Goal: Task Accomplishment & Management: Use online tool/utility

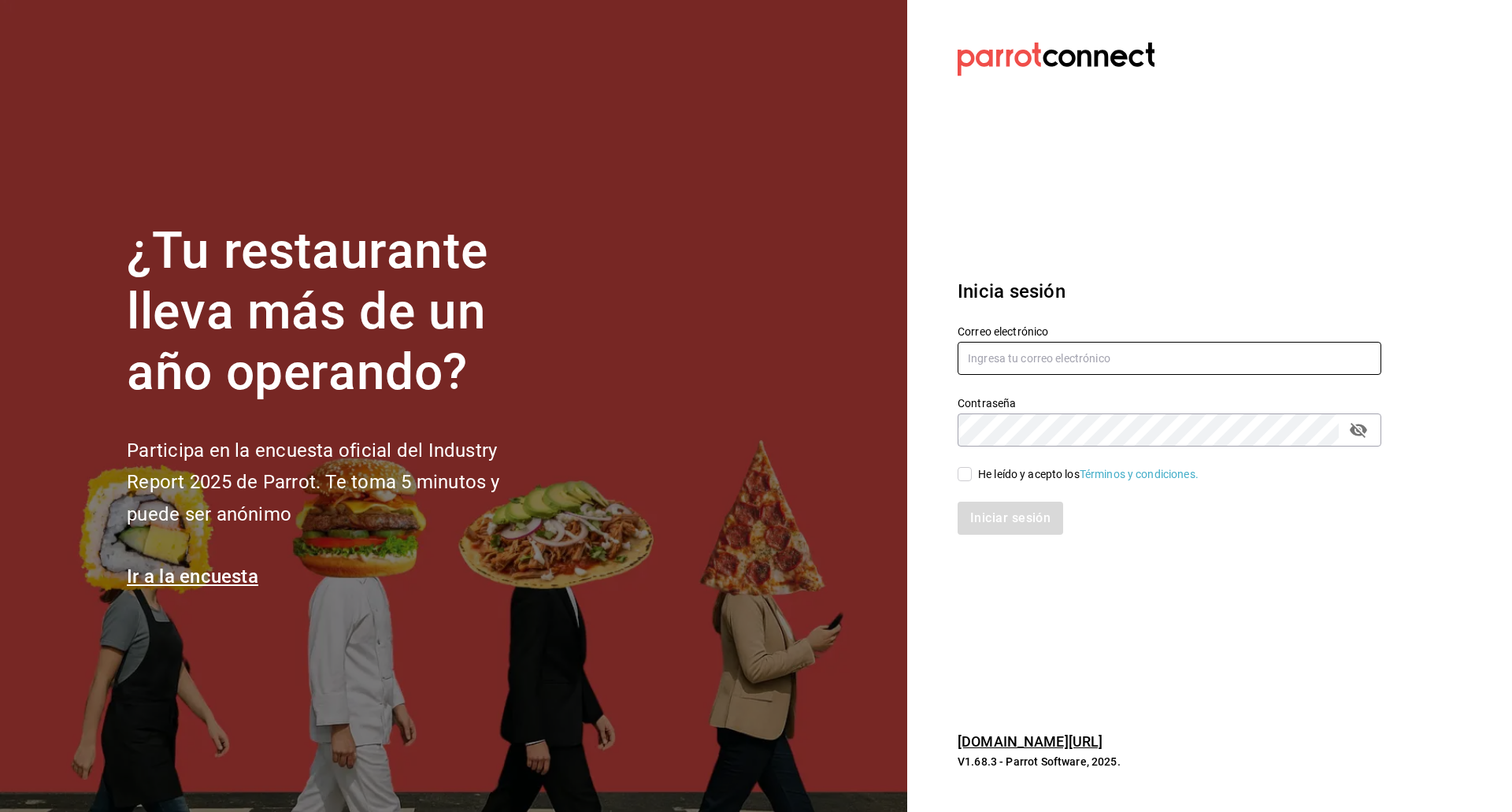
click at [1043, 361] on input "text" at bounding box center [1169, 358] width 424 height 33
type input "[EMAIL_ADDRESS][DOMAIN_NAME]"
click at [967, 478] on input "He leído y acepto los Términos y condiciones." at bounding box center [965, 474] width 14 height 14
checkbox input "true"
click at [990, 519] on button "Iniciar sesión" at bounding box center [1010, 518] width 107 height 33
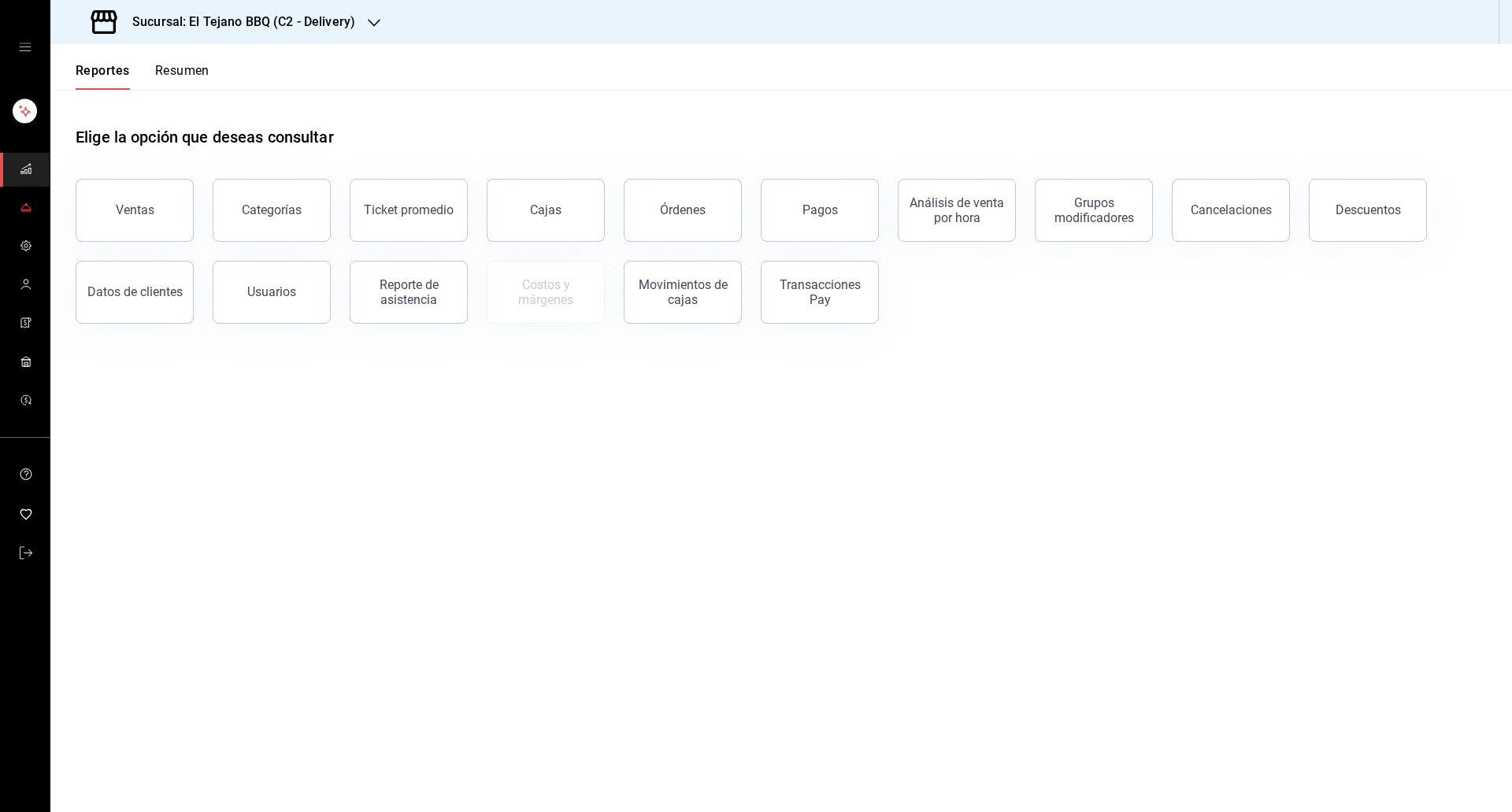
click at [34, 216] on link "mailbox folders" at bounding box center [25, 208] width 50 height 34
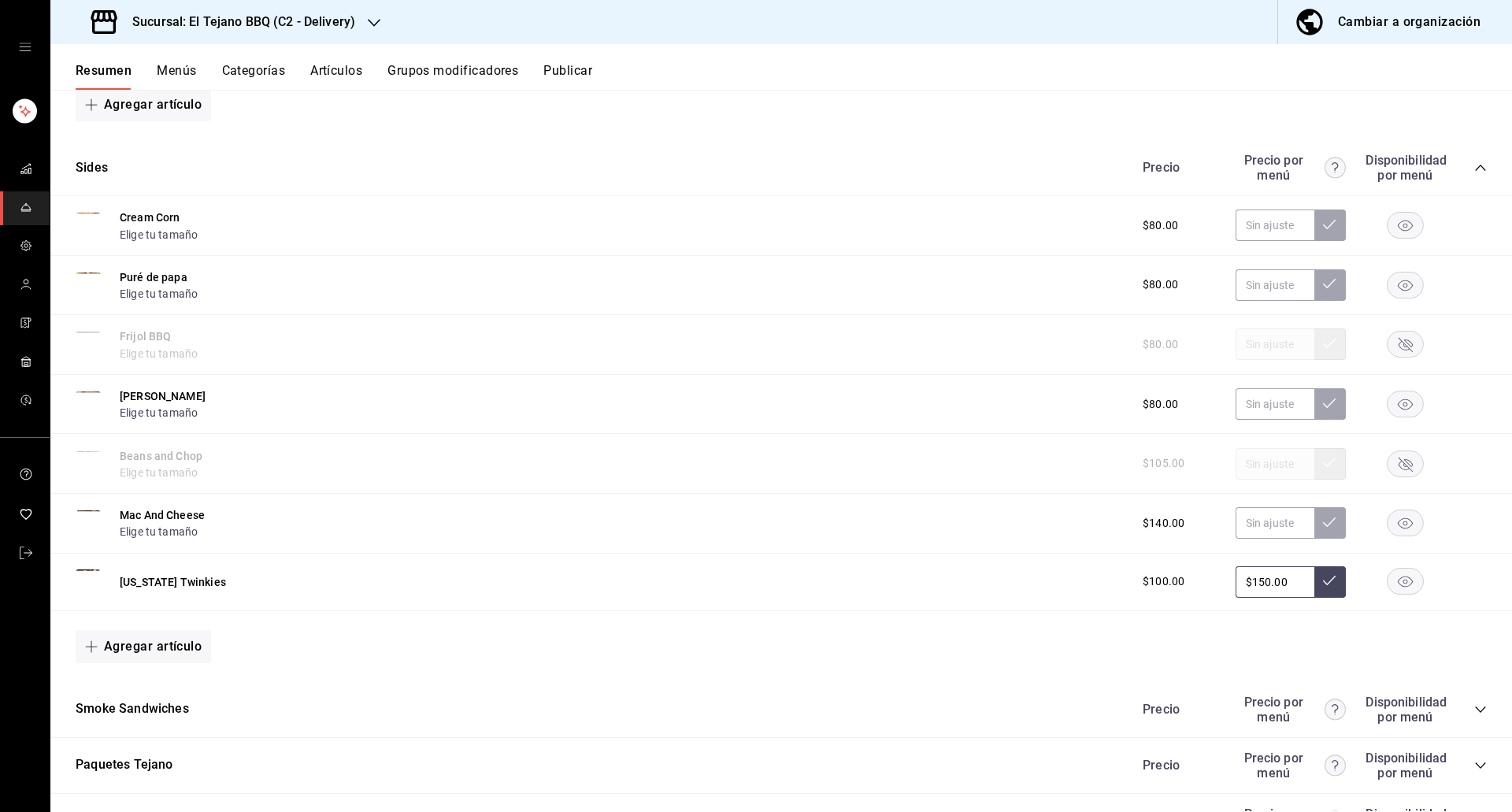
scroll to position [952, 0]
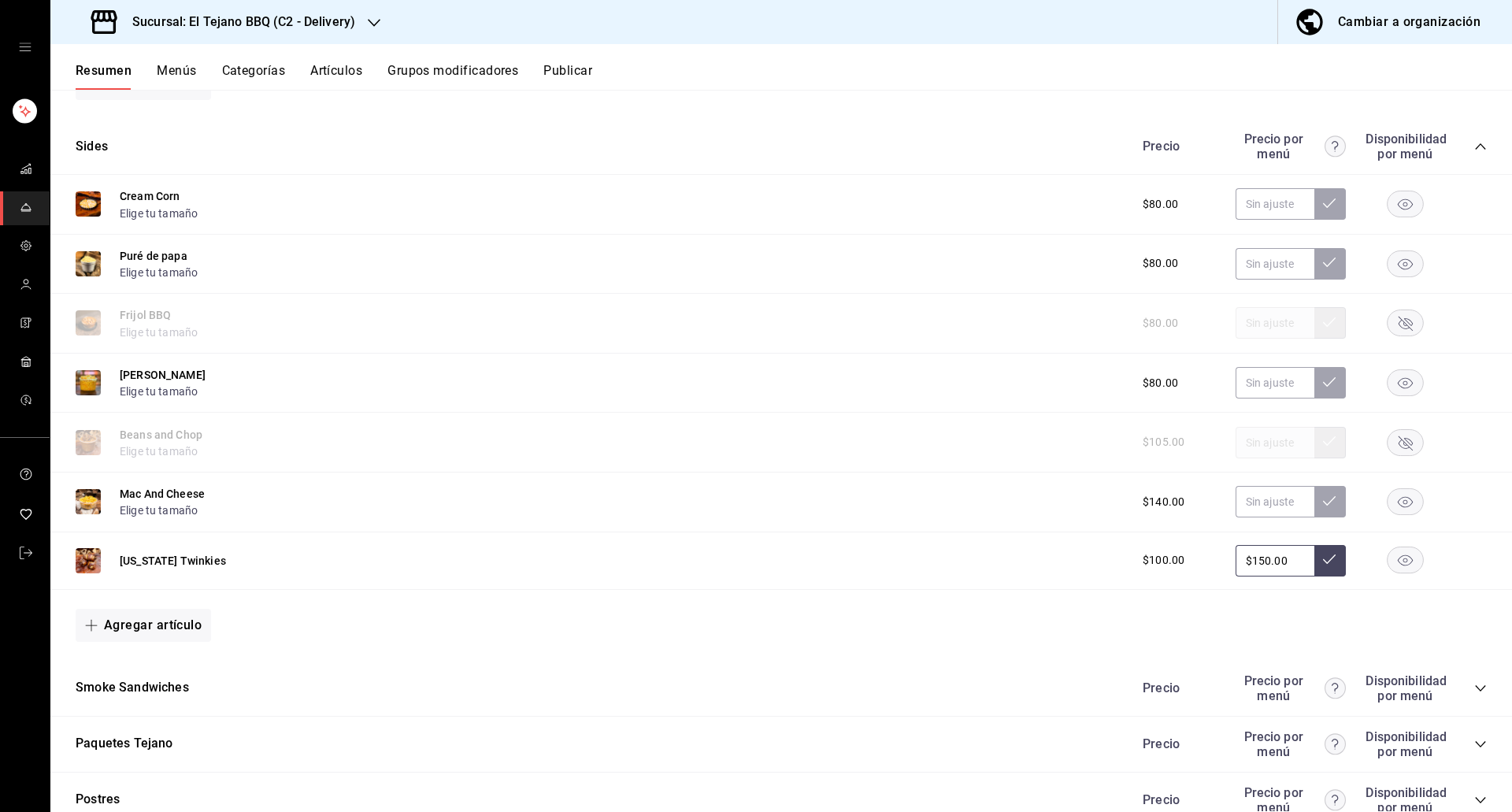
click at [1405, 321] on rect "button" at bounding box center [1405, 323] width 36 height 26
click at [1392, 431] on rect "button" at bounding box center [1405, 442] width 36 height 26
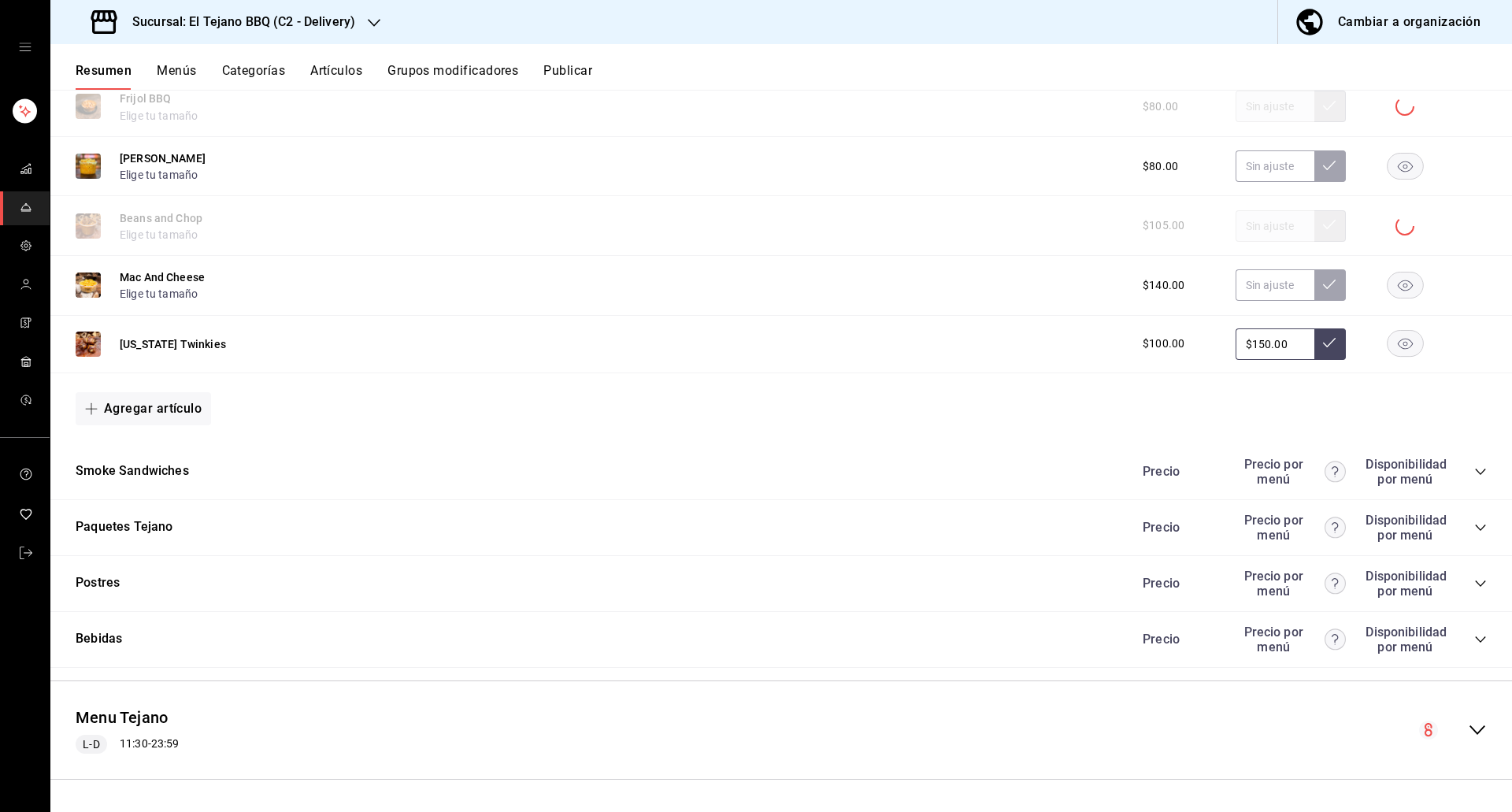
click at [1474, 468] on icon "collapse-category-row" at bounding box center [1481, 472] width 13 height 13
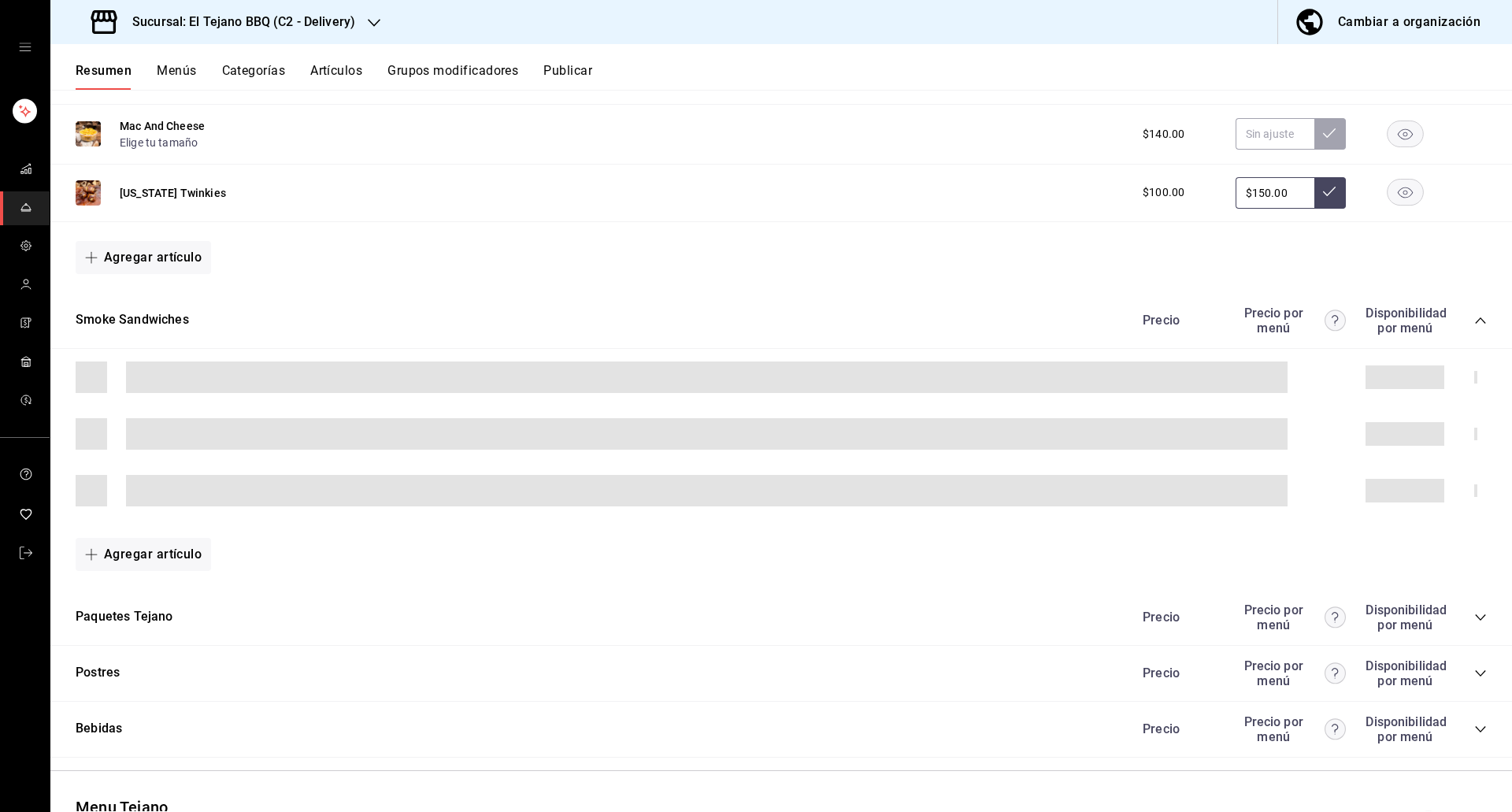
scroll to position [1322, 0]
click at [1474, 726] on icon "collapse-category-row" at bounding box center [1481, 728] width 13 height 13
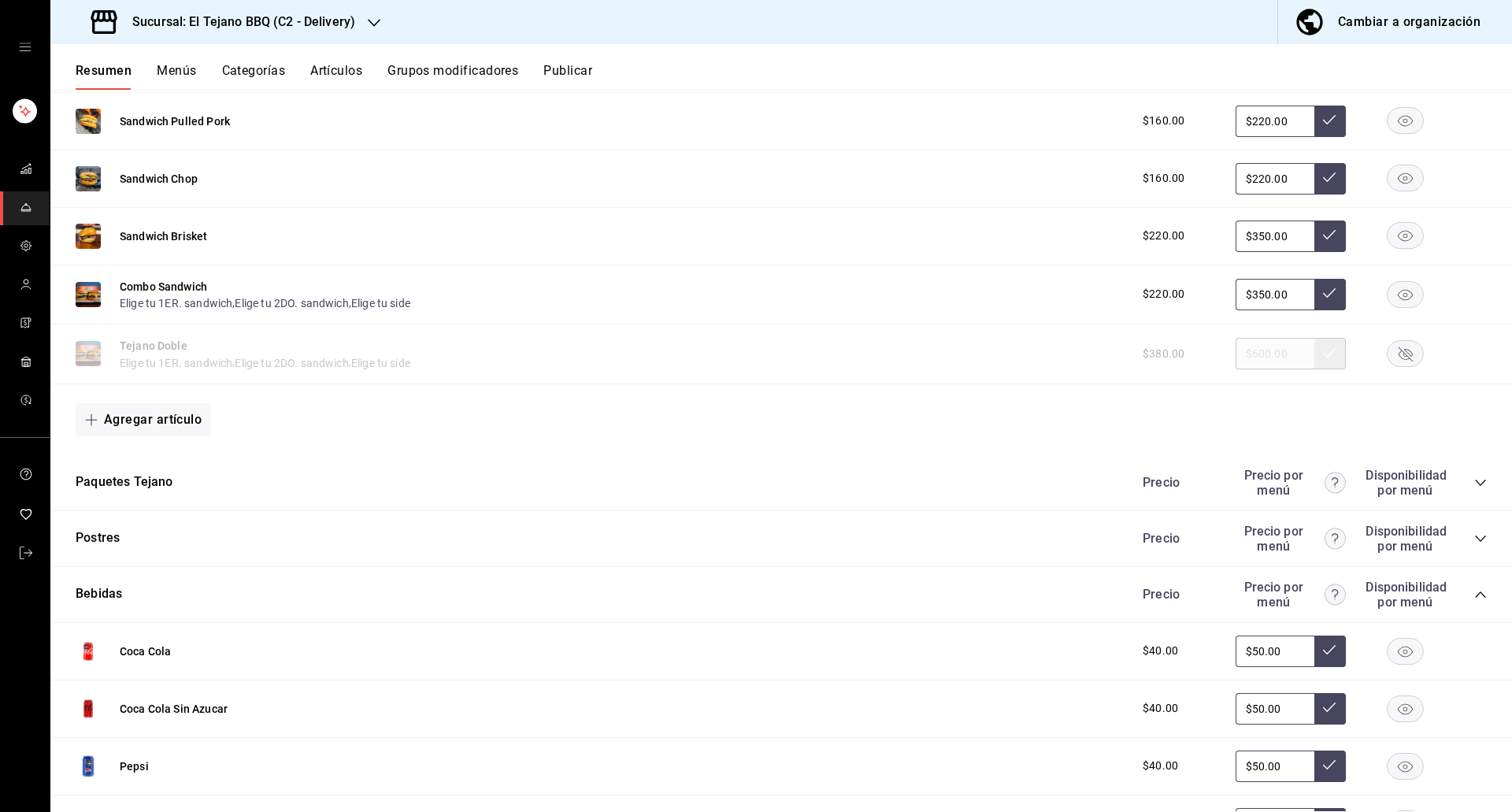
scroll to position [1577, 0]
click at [1474, 478] on icon "collapse-category-row" at bounding box center [1481, 482] width 13 height 13
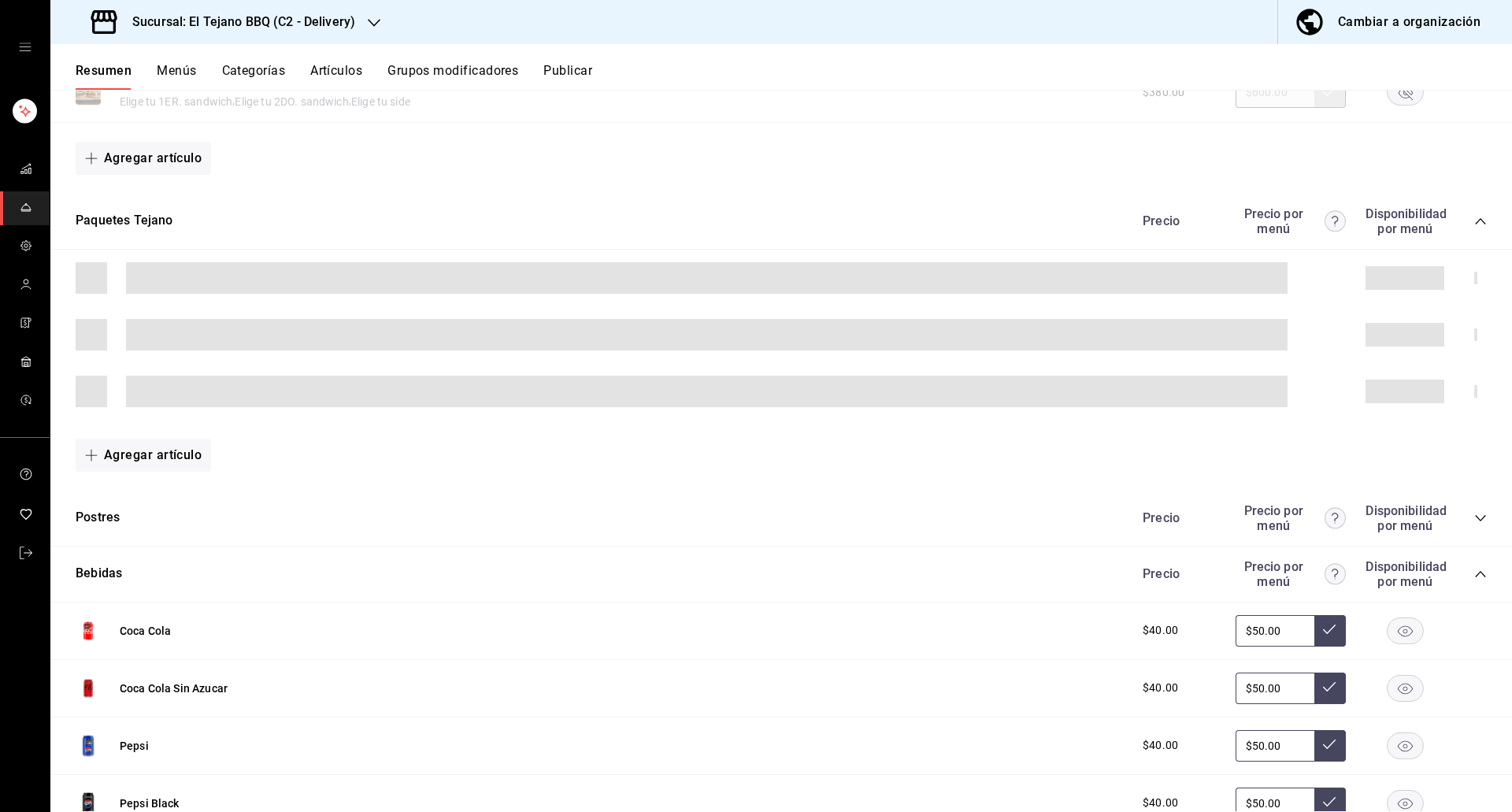
scroll to position [1838, 0]
click at [1475, 518] on icon "collapse-category-row" at bounding box center [1480, 518] width 10 height 6
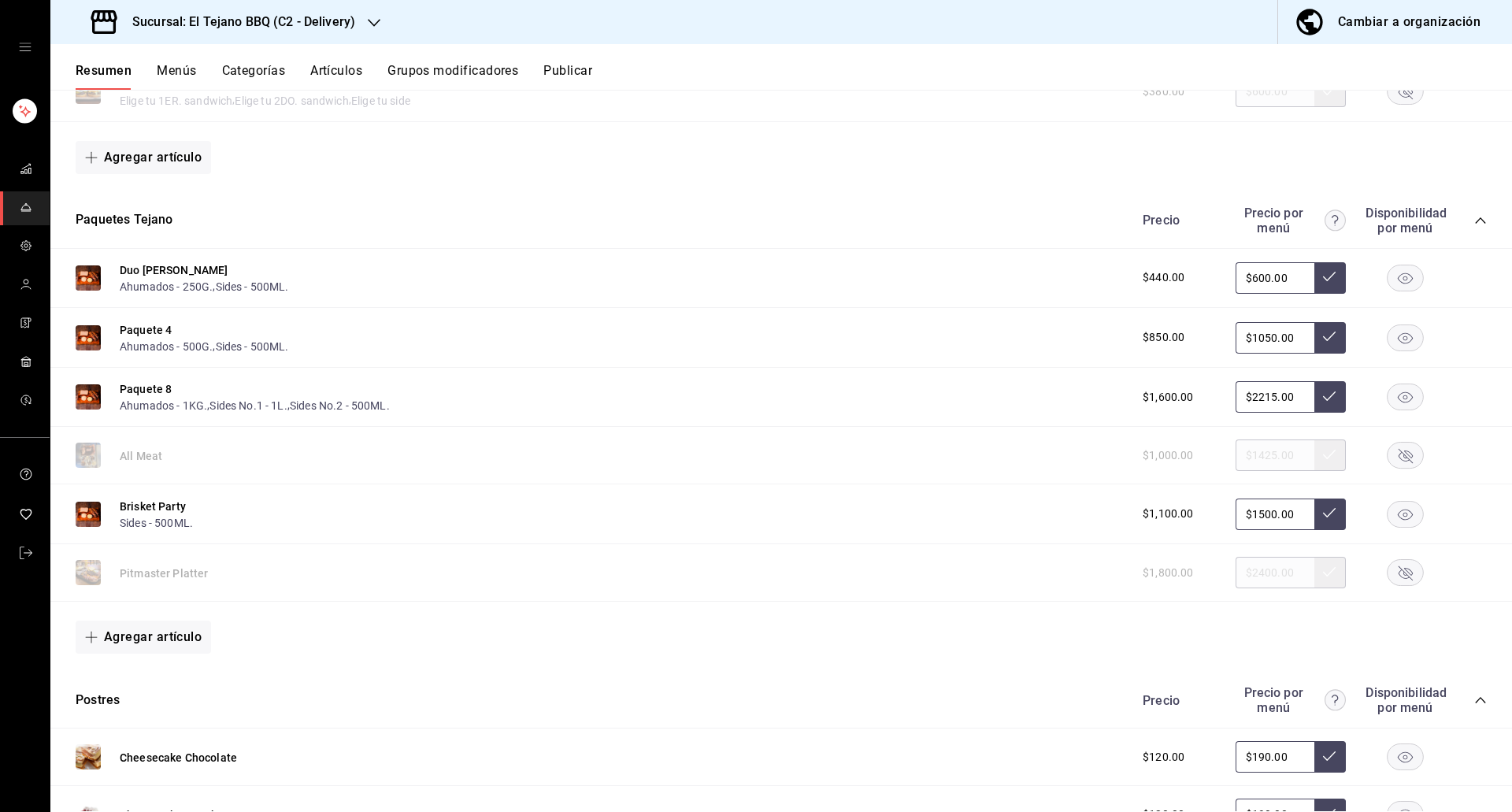
click at [1399, 458] on rect "button" at bounding box center [1405, 456] width 36 height 26
click at [1387, 560] on icon "button" at bounding box center [1405, 572] width 37 height 27
click at [575, 75] on button "Publicar" at bounding box center [568, 76] width 49 height 27
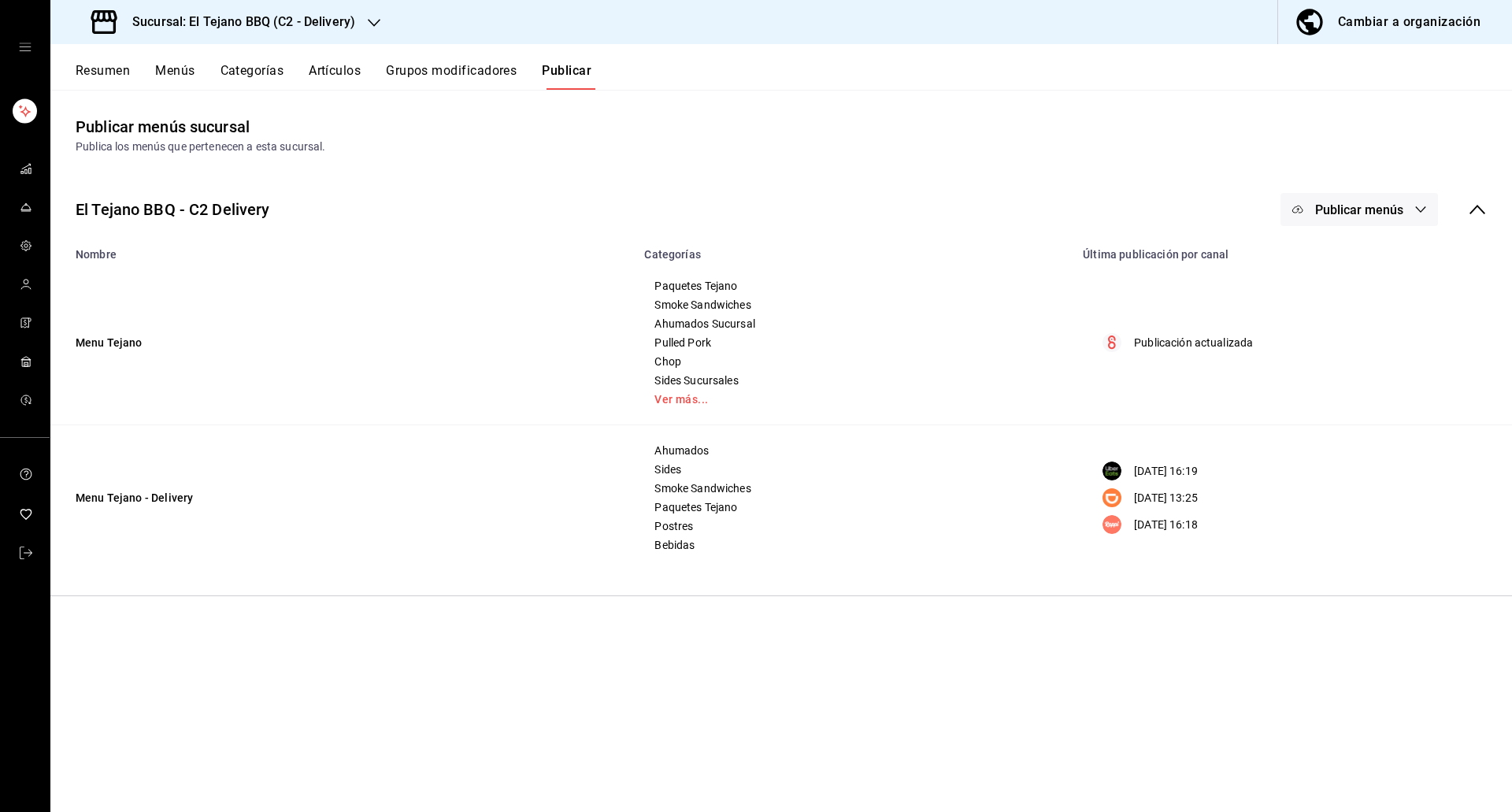
click at [1378, 200] on button "Publicar menús" at bounding box center [1359, 209] width 158 height 33
click at [1311, 383] on img at bounding box center [1313, 392] width 25 height 25
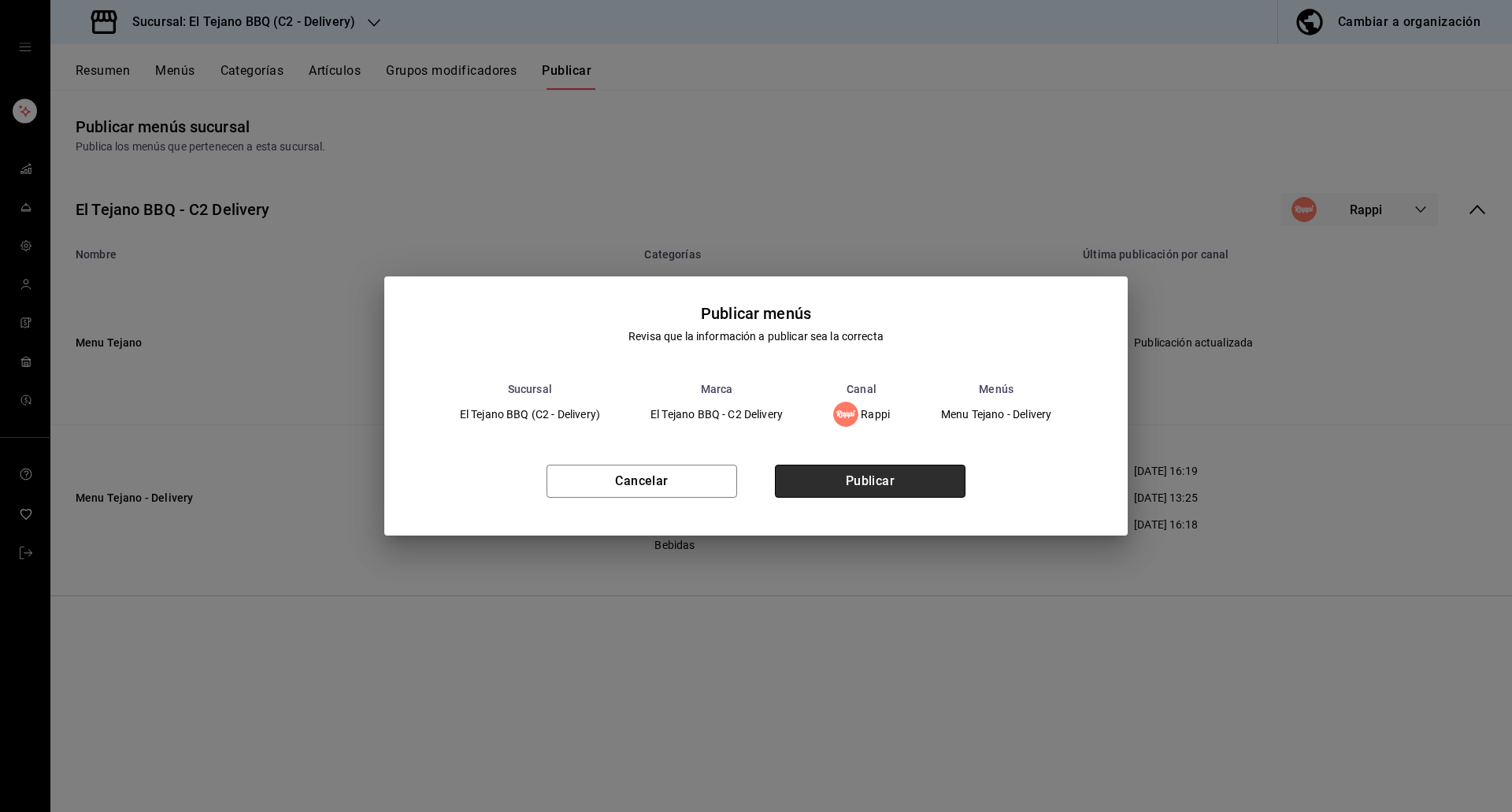
click at [845, 487] on button "Publicar" at bounding box center [870, 481] width 191 height 33
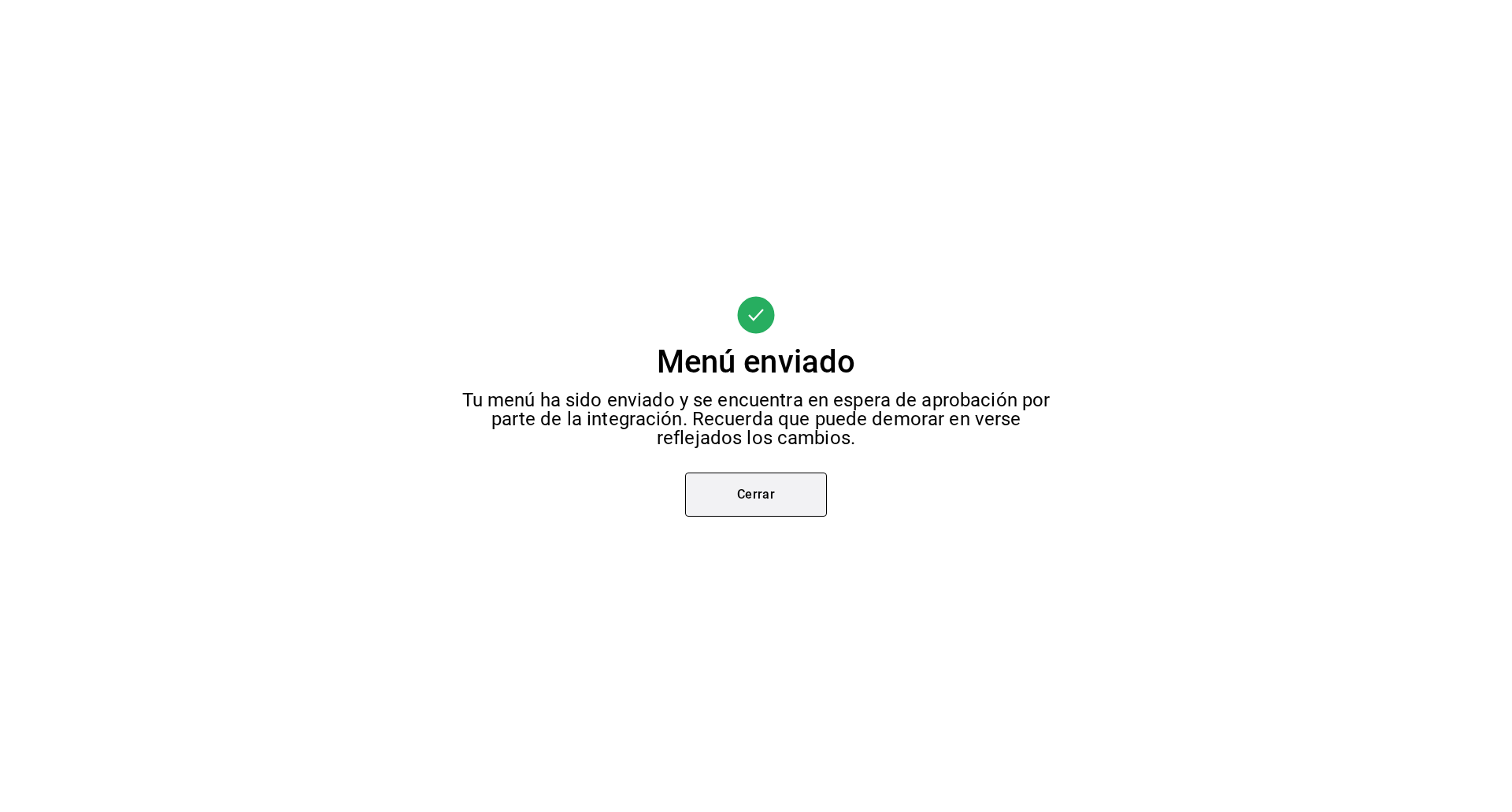
click at [780, 485] on button "Cerrar" at bounding box center [756, 494] width 141 height 44
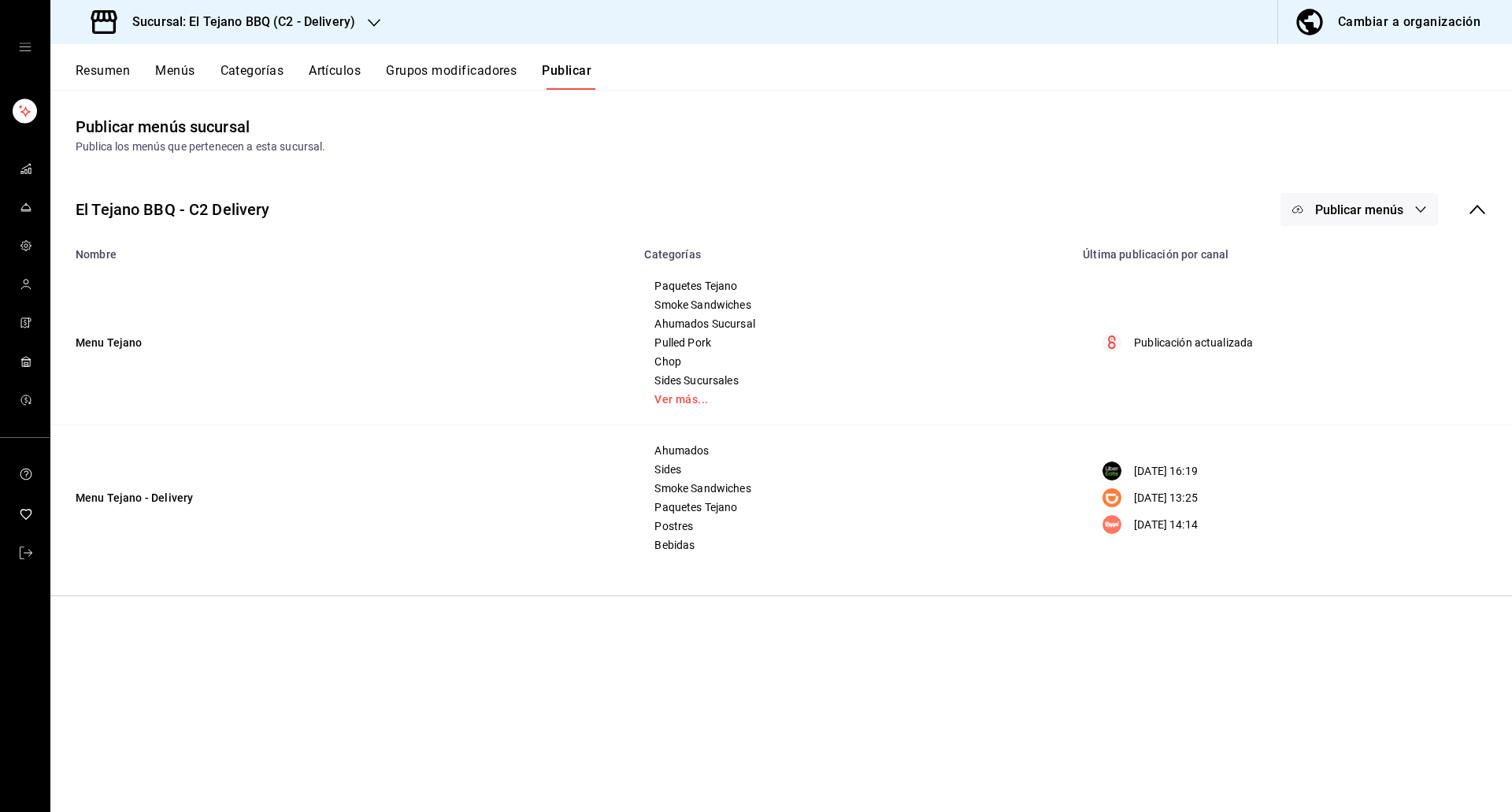
click at [1347, 203] on span "Publicar menús" at bounding box center [1359, 210] width 88 height 15
click at [1325, 338] on div at bounding box center [1322, 348] width 44 height 25
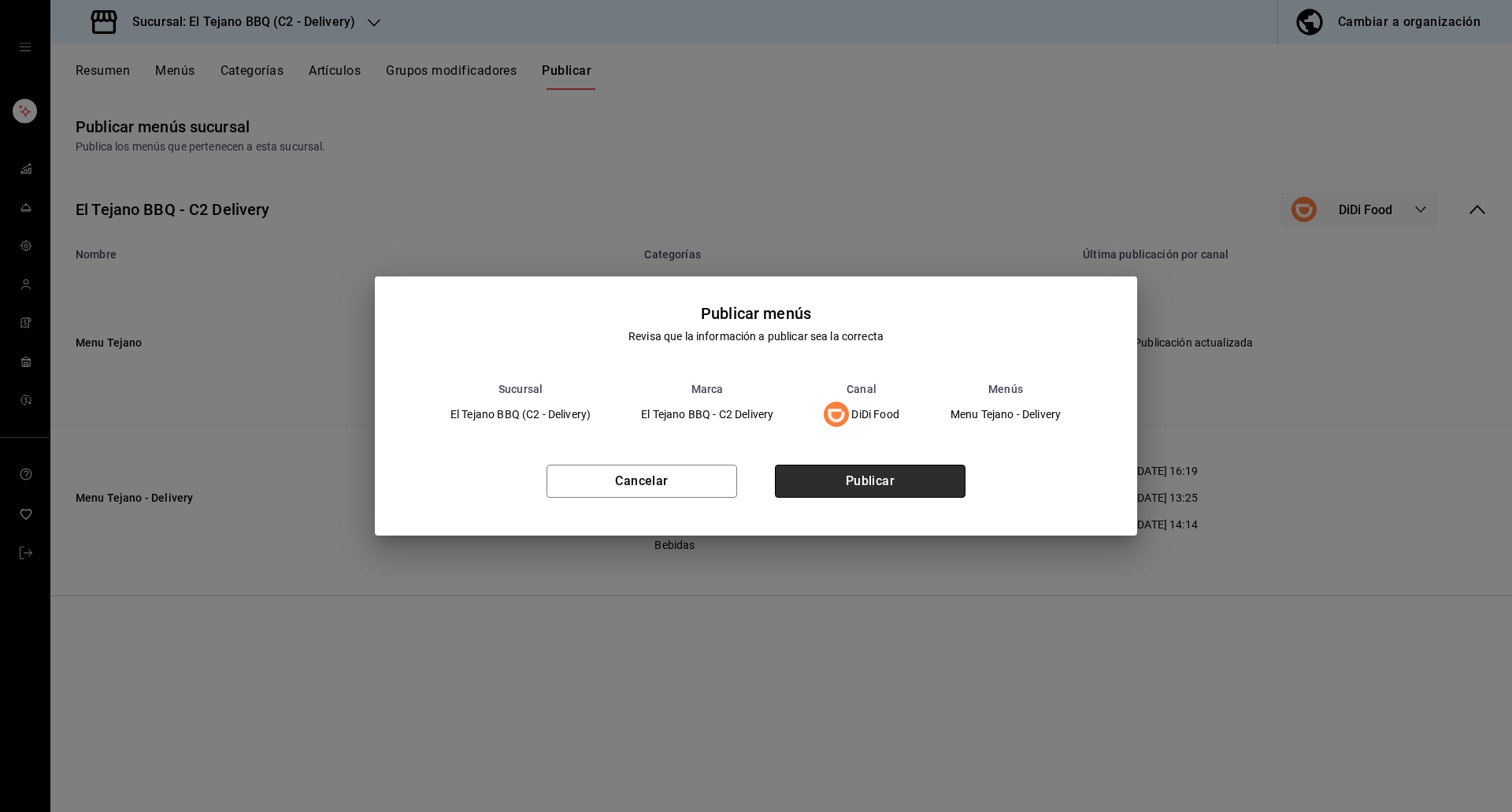
click at [887, 486] on button "Publicar" at bounding box center [870, 481] width 191 height 33
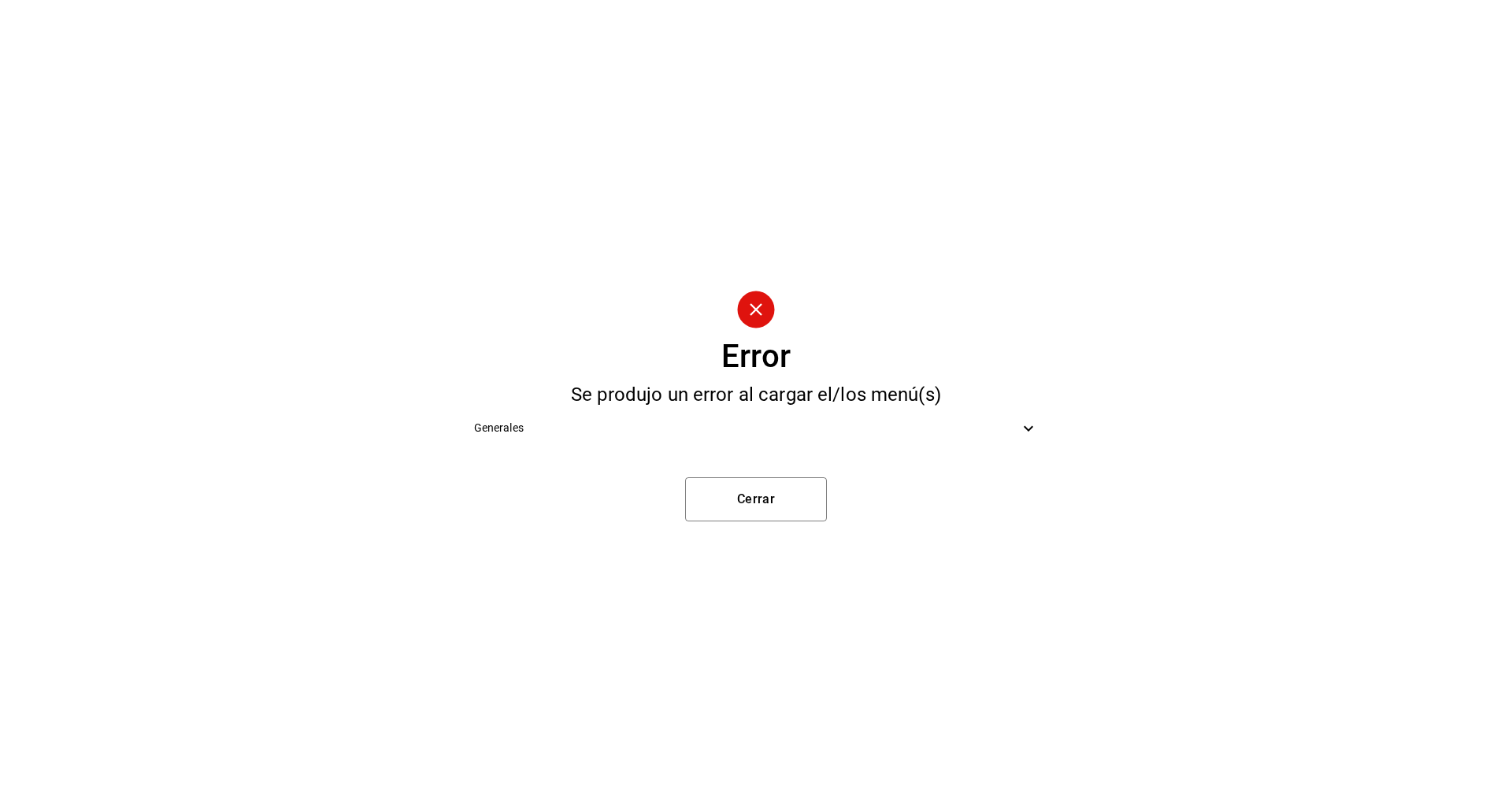
click at [850, 440] on div "Generales" at bounding box center [756, 428] width 590 height 35
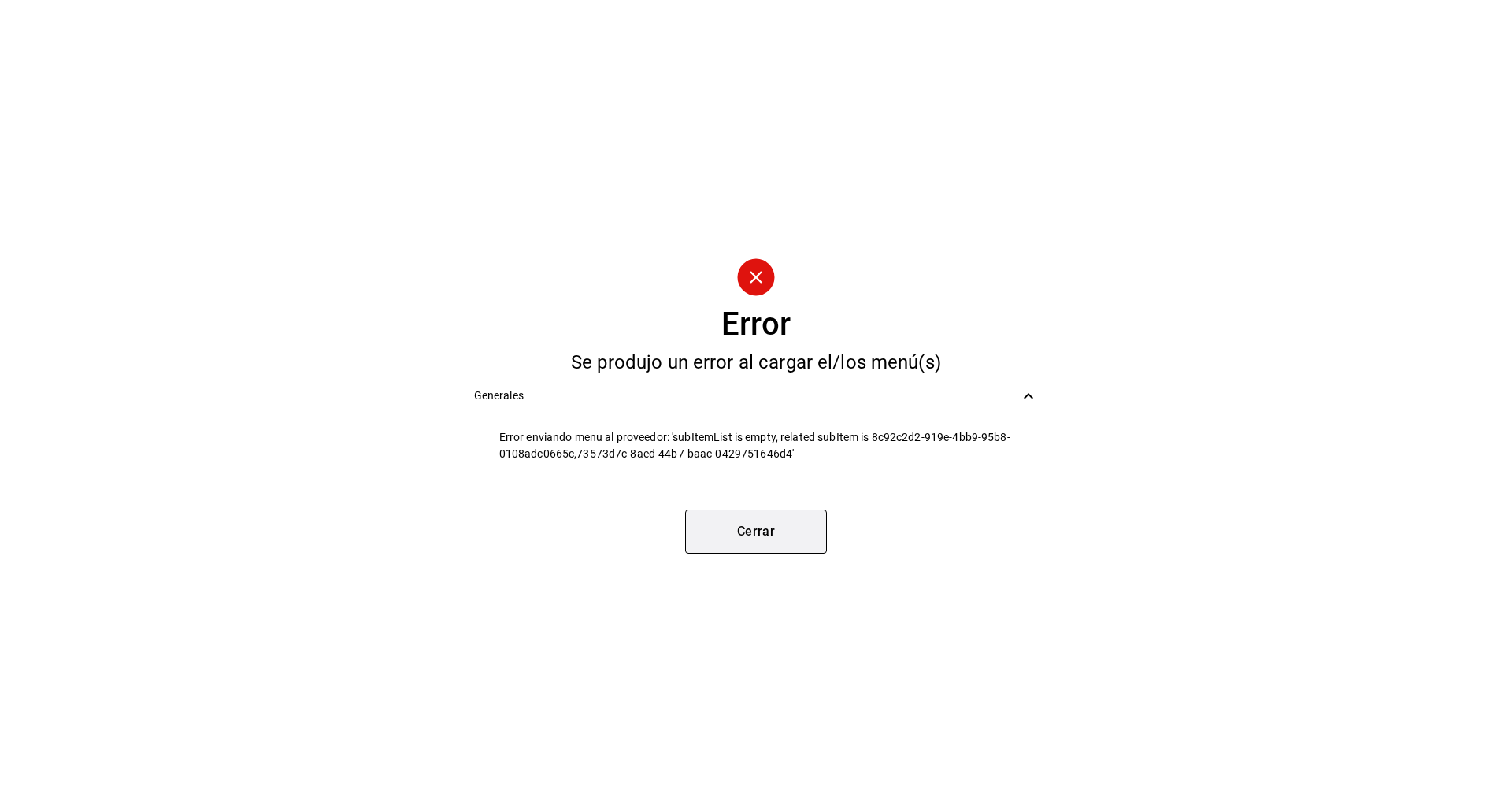
click at [756, 527] on button "Cerrar" at bounding box center [756, 531] width 141 height 44
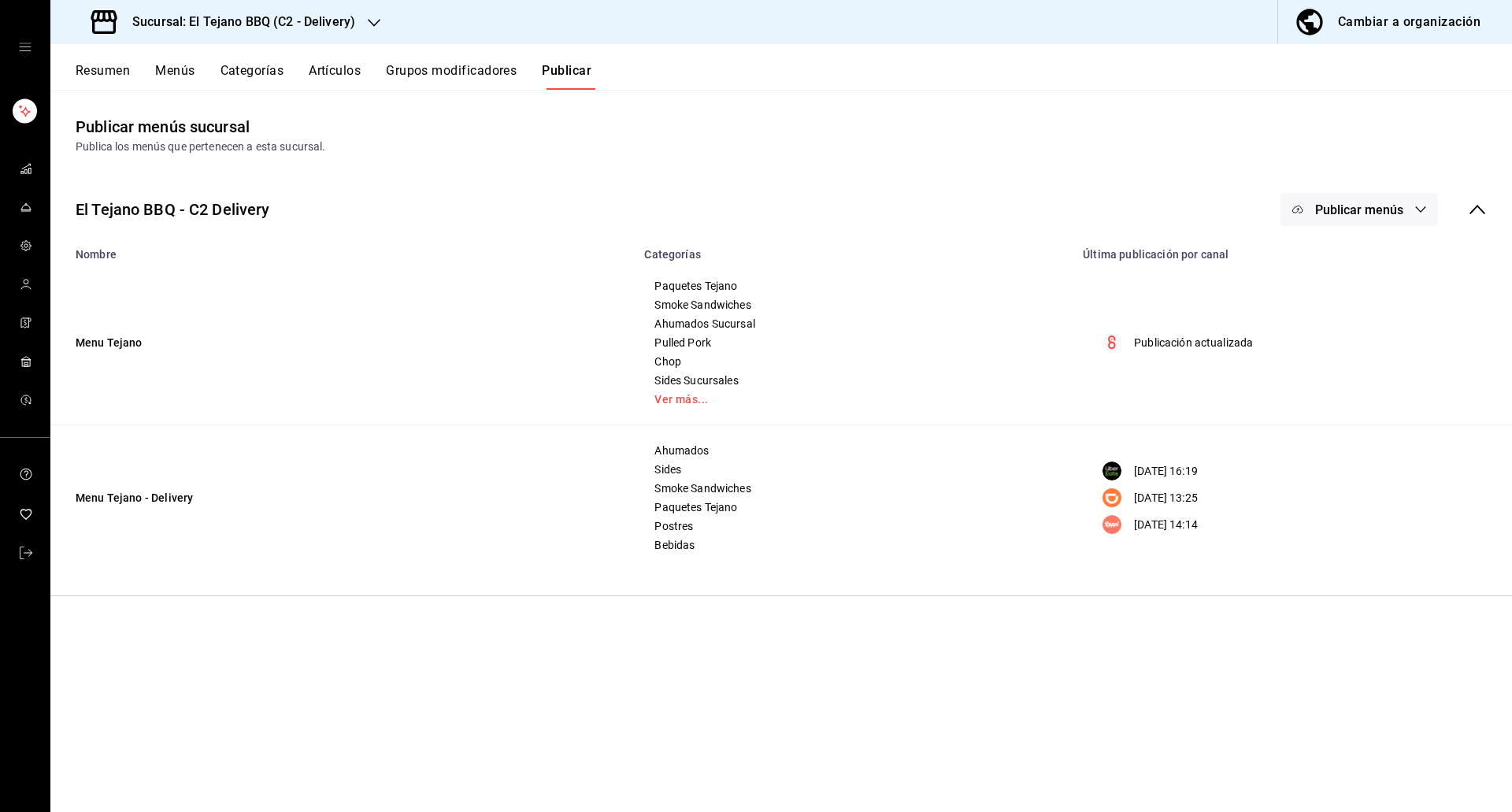
click at [346, 72] on button "Artículos" at bounding box center [334, 76] width 52 height 27
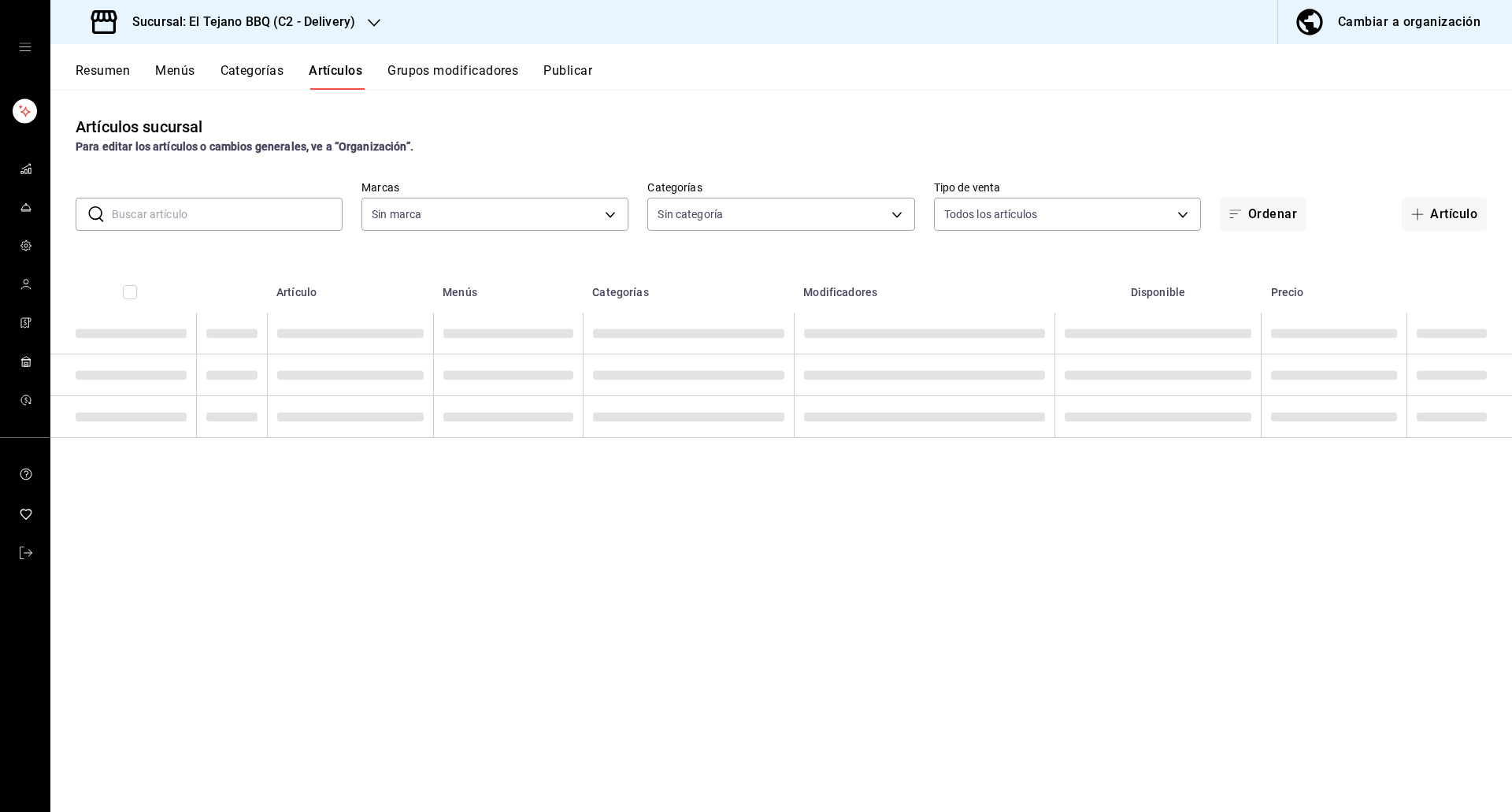
type input "c7ffa1af-67c7-480b-88c6-a37194864535"
type input "1117e08c-6fdb-465b-b229-f3b4f4884d76,92e33f16-2911-4925-80c1-d9d9da3048ff,3f88d…"
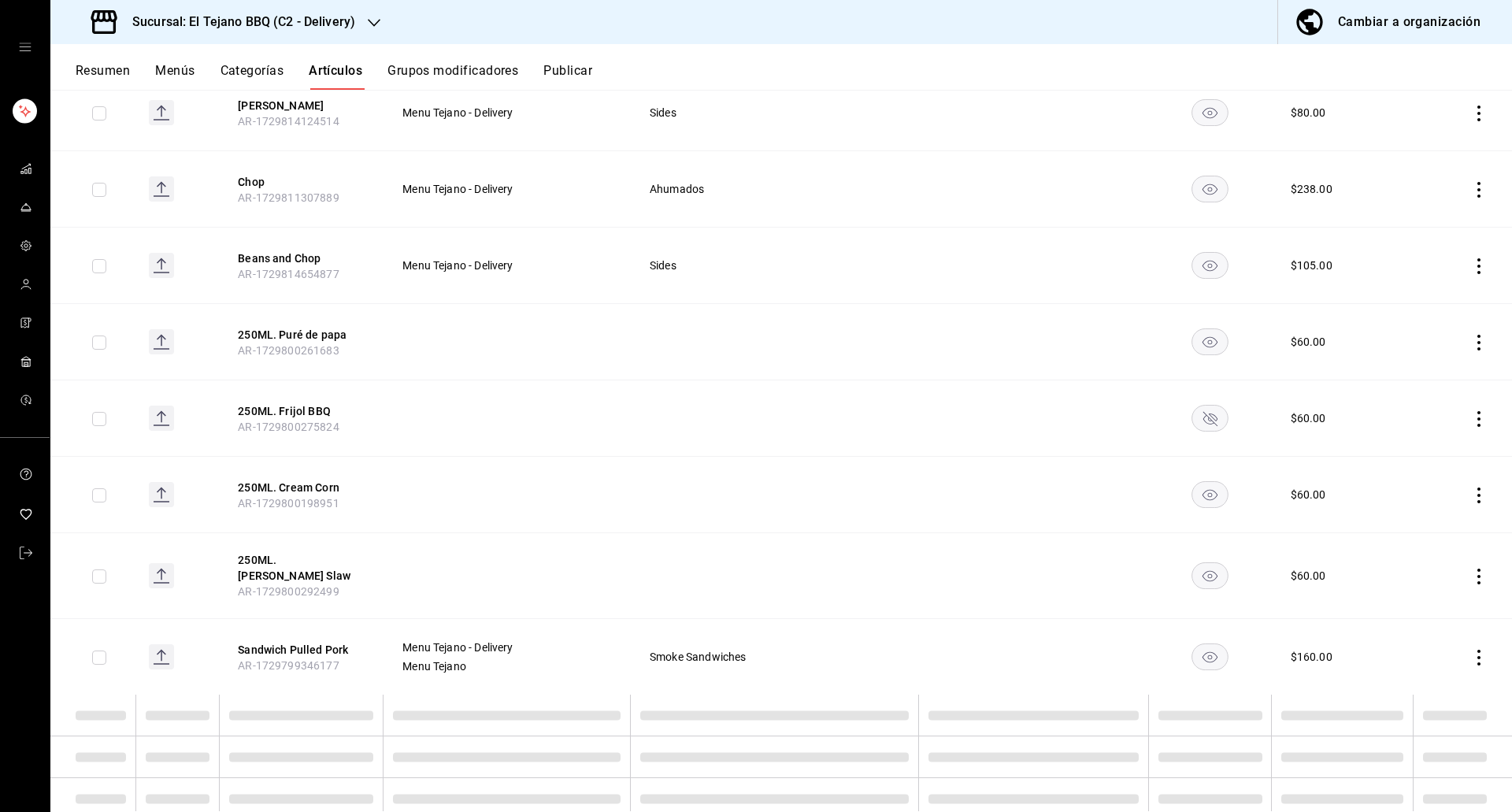
scroll to position [4277, 0]
click at [1191, 403] on rect "availability-product" at bounding box center [1209, 416] width 36 height 26
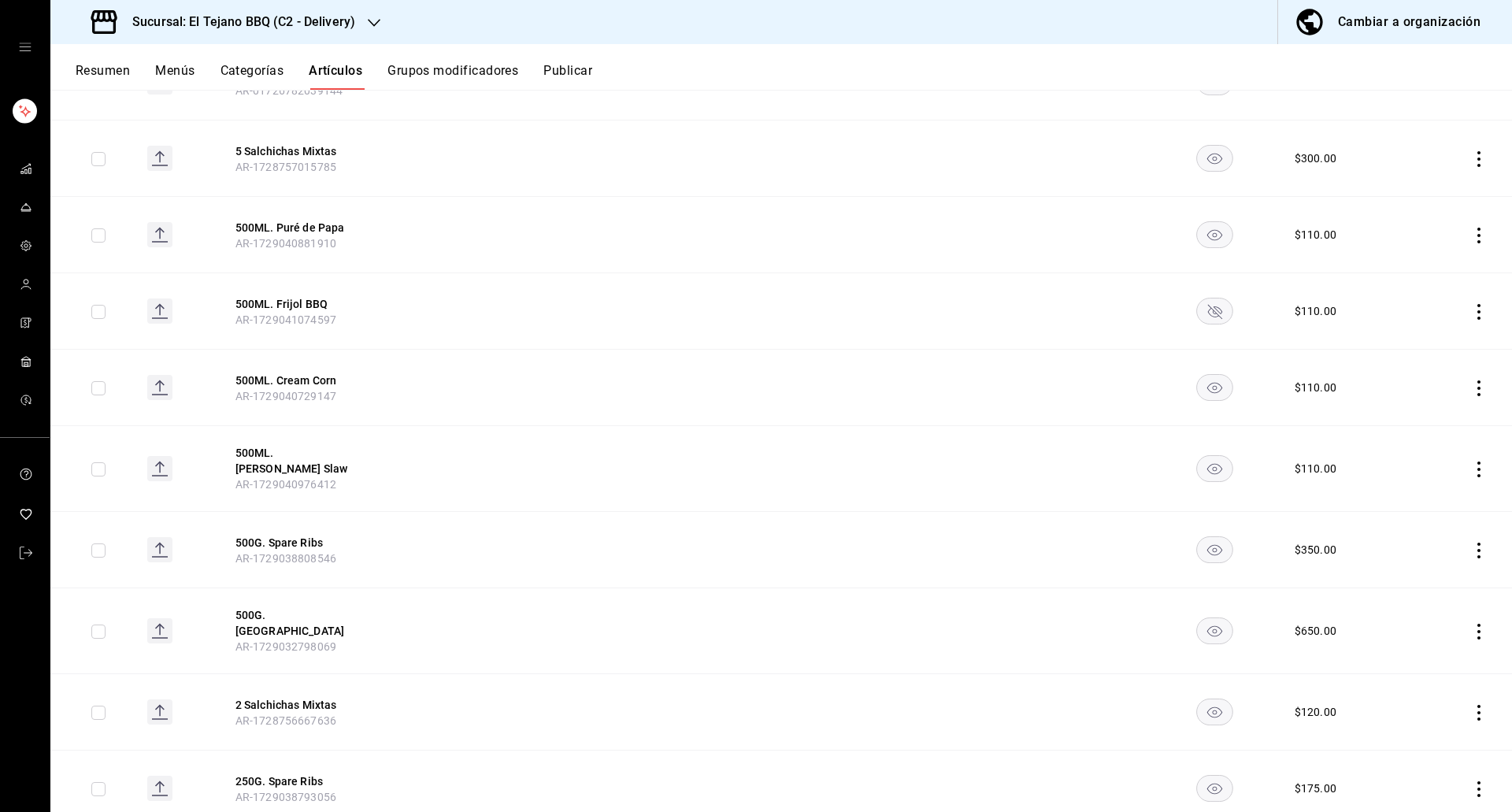
scroll to position [5563, 0]
click at [1197, 297] on rect "availability-product" at bounding box center [1215, 310] width 36 height 26
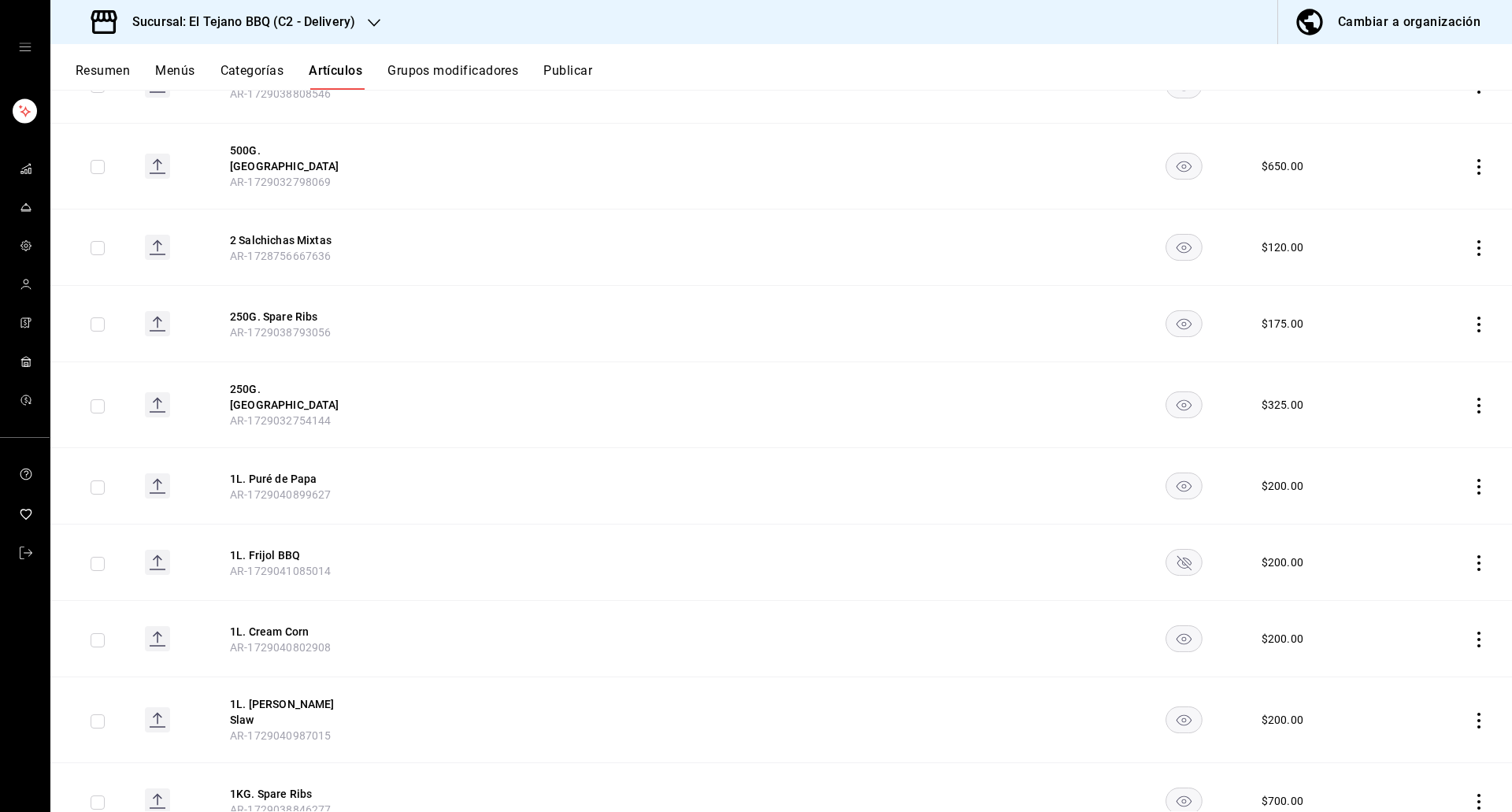
scroll to position [6039, 0]
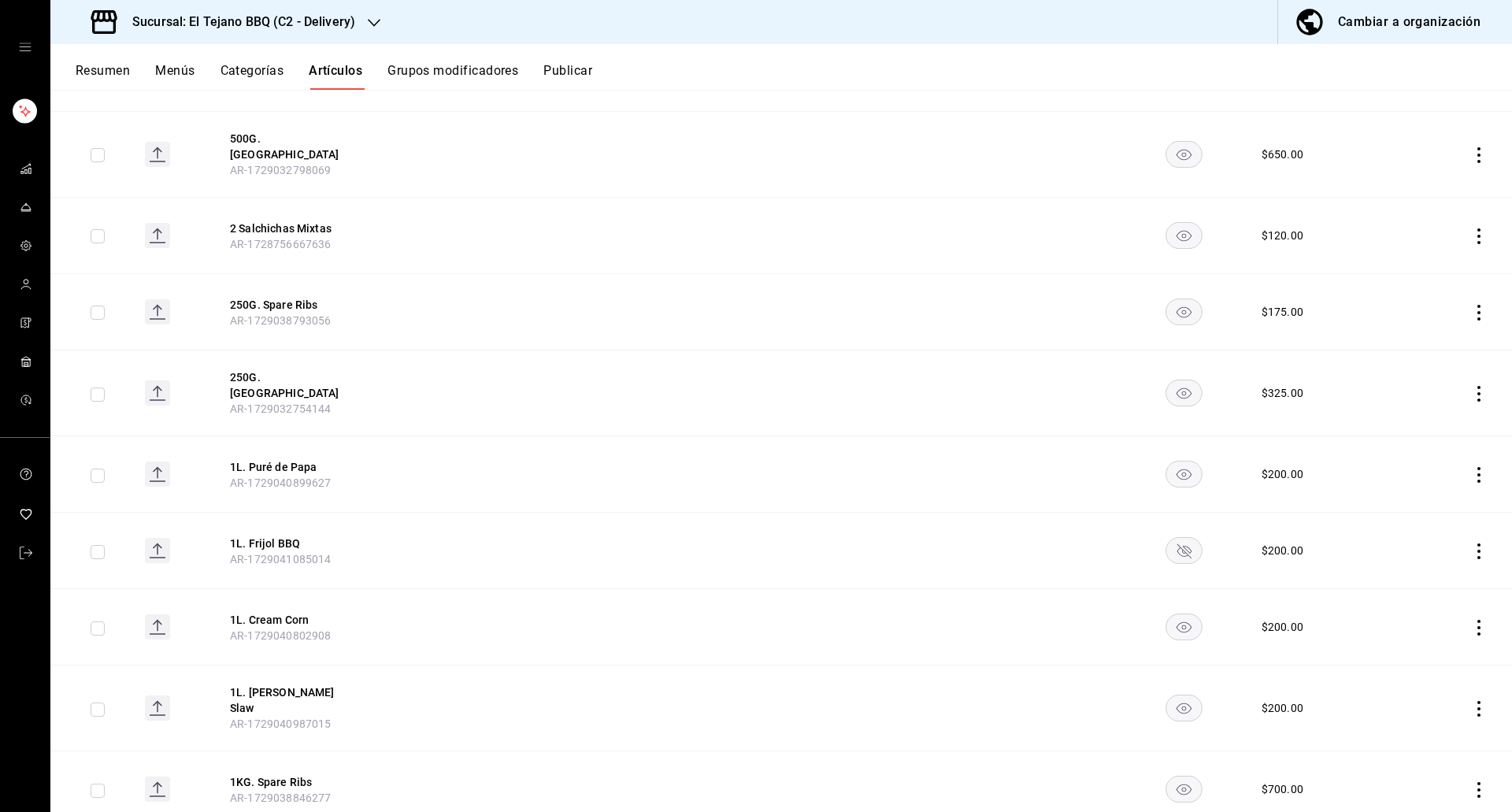
click at [1166, 538] on rect "availability-product" at bounding box center [1183, 551] width 36 height 26
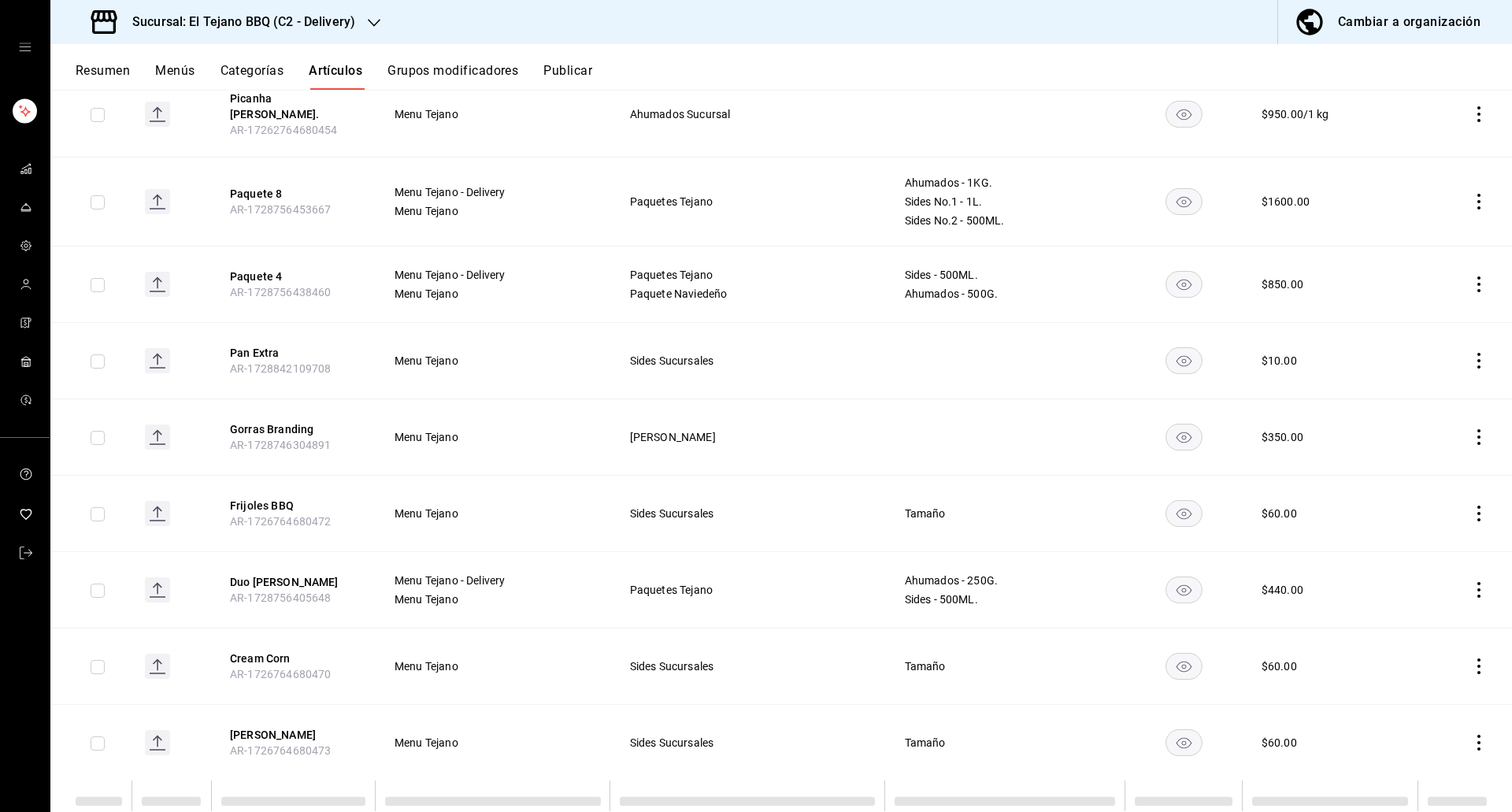
scroll to position [7387, 0]
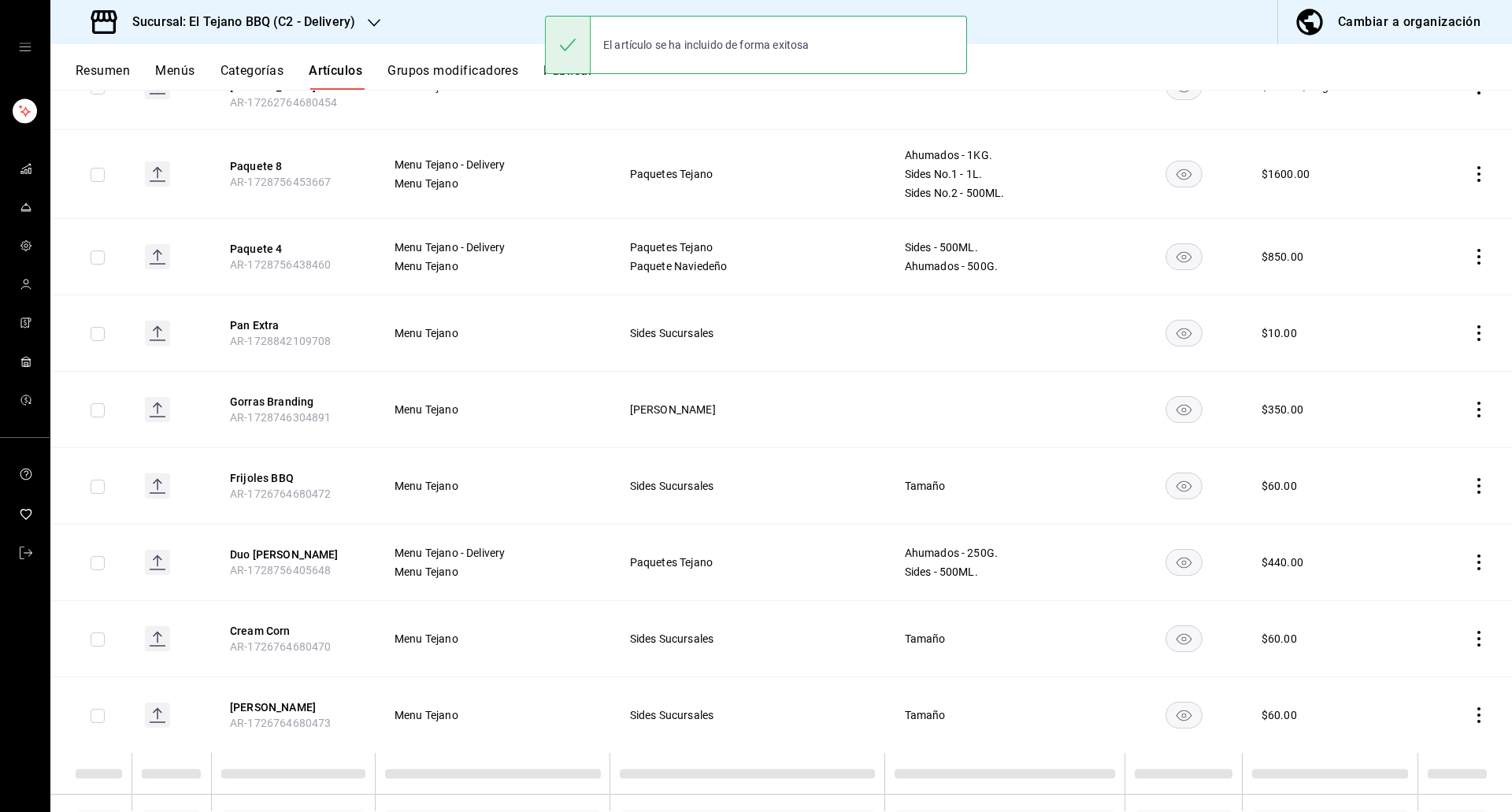
click at [556, 84] on button "Publicar" at bounding box center [568, 76] width 49 height 27
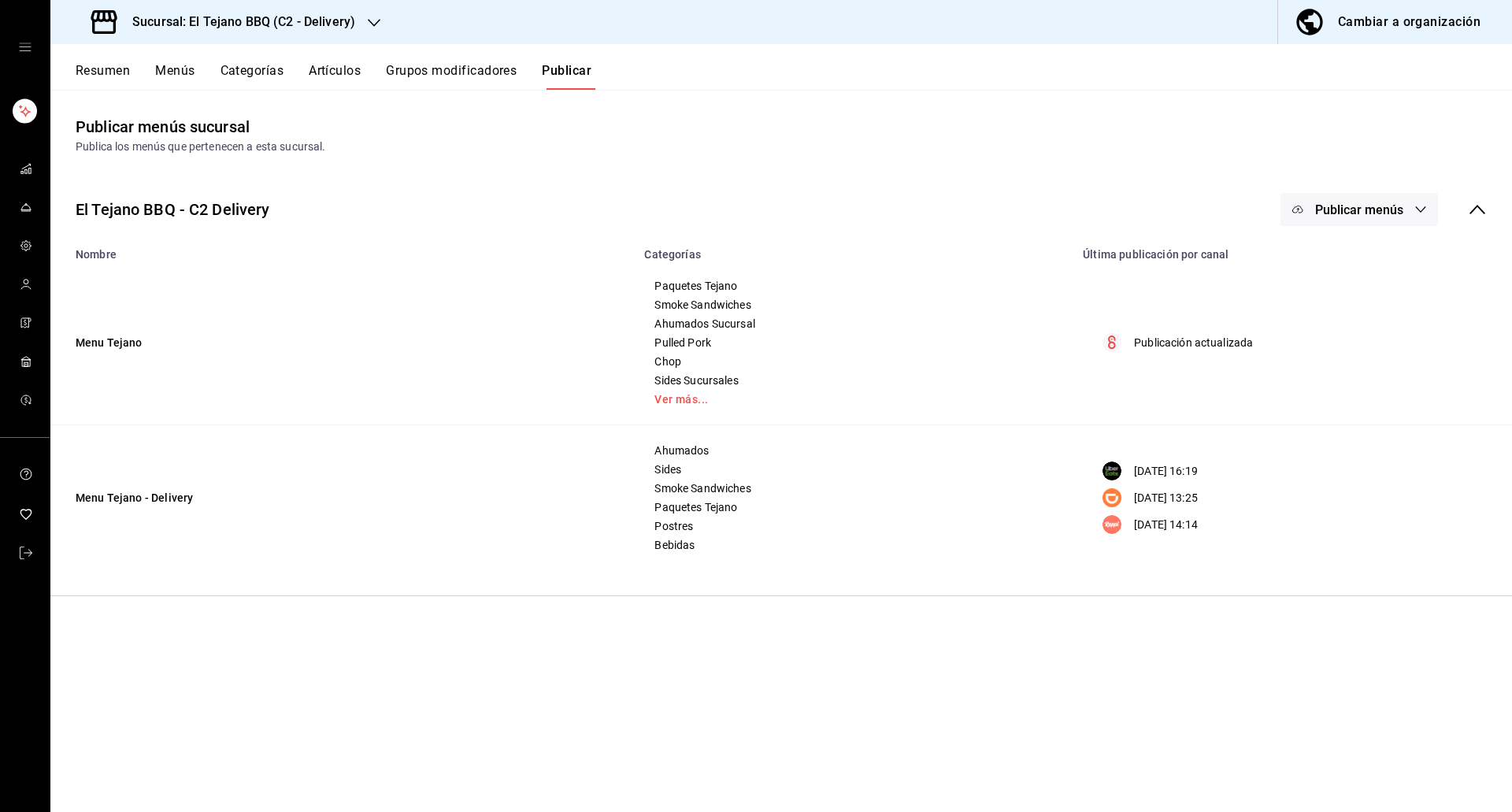
click at [1363, 209] on span "Publicar menús" at bounding box center [1359, 210] width 88 height 15
click at [1331, 385] on div at bounding box center [1322, 392] width 44 height 25
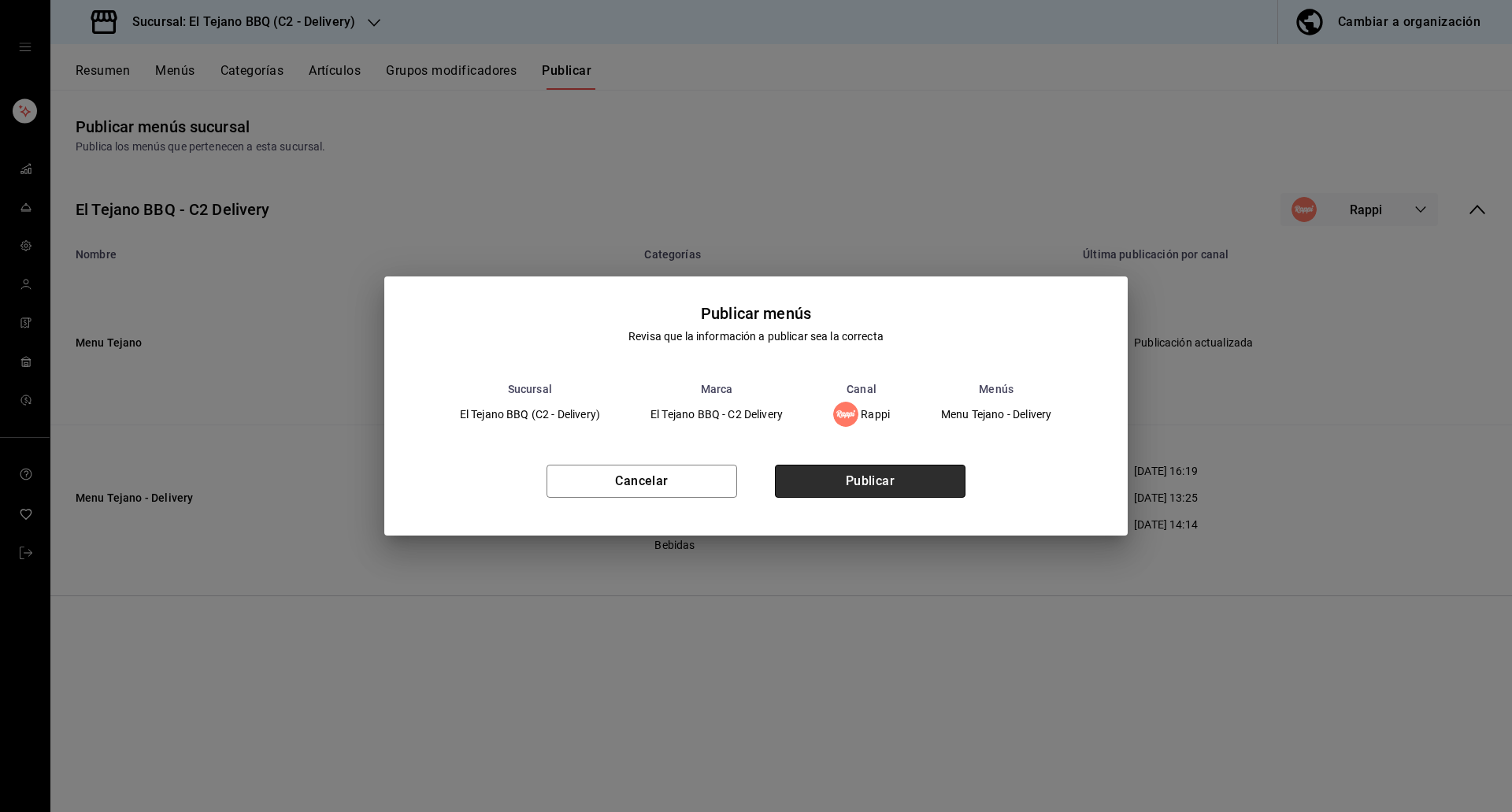
click at [875, 477] on button "Publicar" at bounding box center [870, 481] width 191 height 33
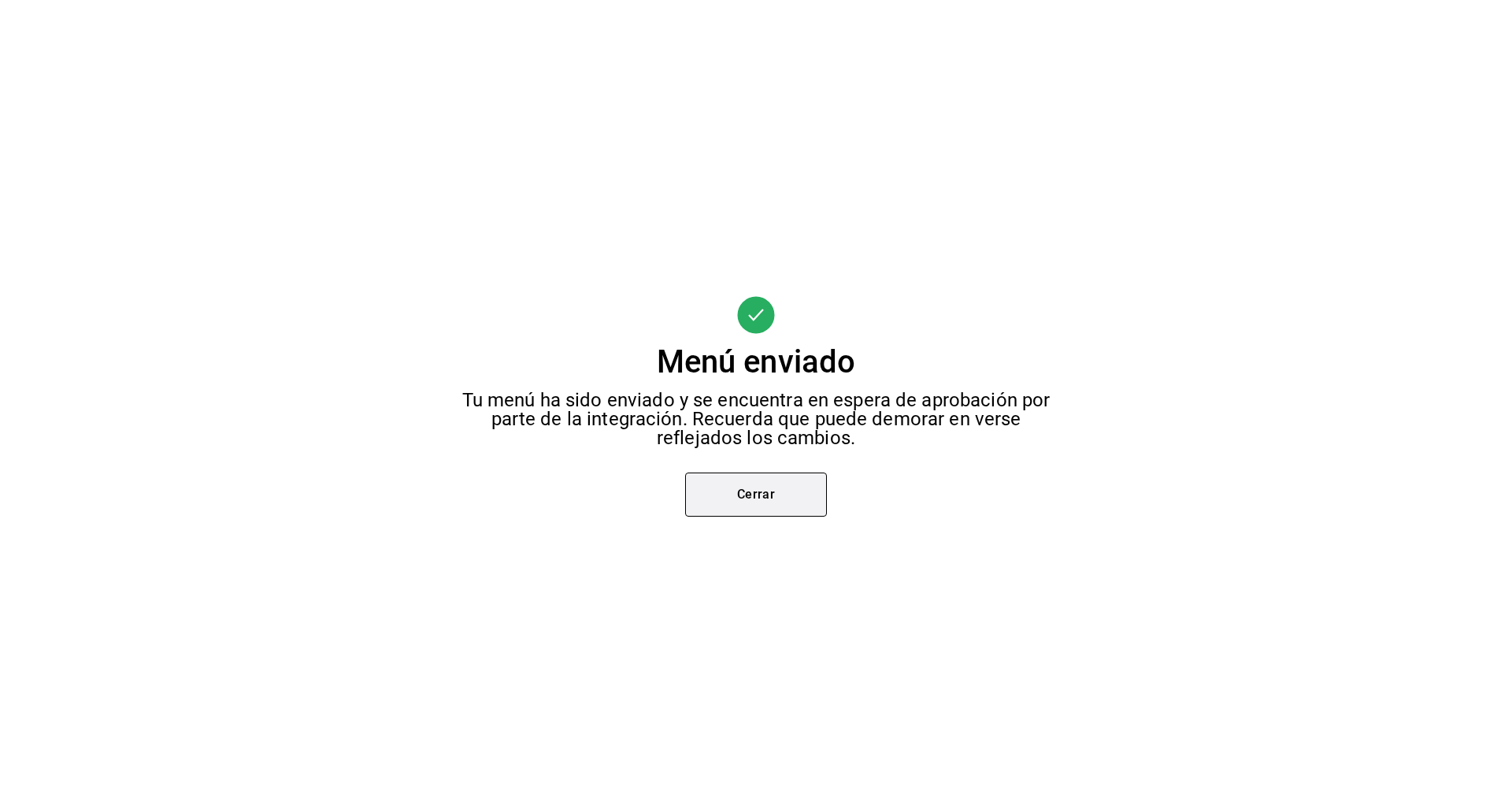
click at [785, 502] on button "Cerrar" at bounding box center [756, 494] width 141 height 44
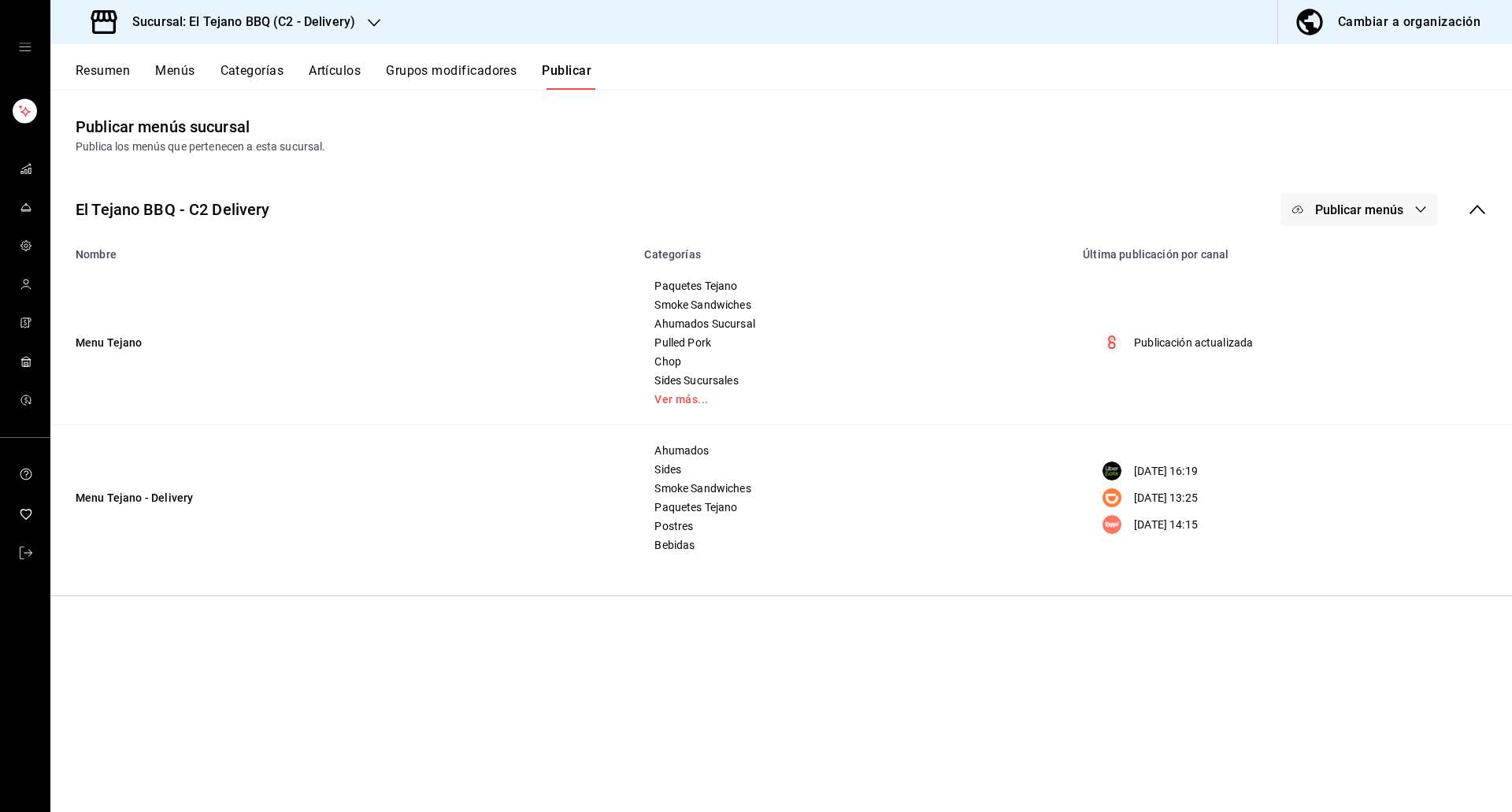
click at [1374, 221] on button "Publicar menús" at bounding box center [1359, 209] width 158 height 33
click at [1320, 352] on img at bounding box center [1313, 348] width 25 height 25
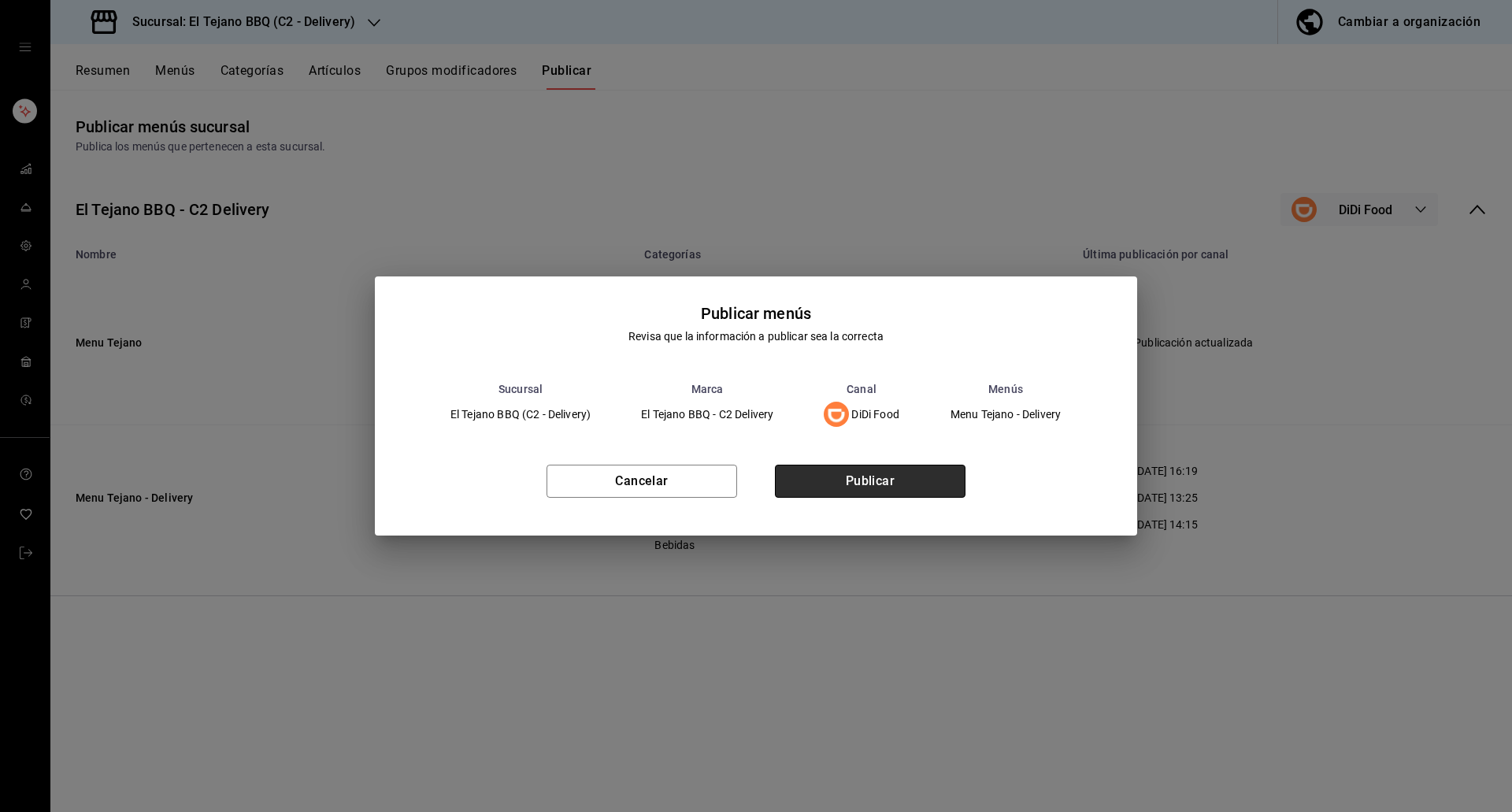
click at [842, 496] on button "Publicar" at bounding box center [870, 481] width 191 height 33
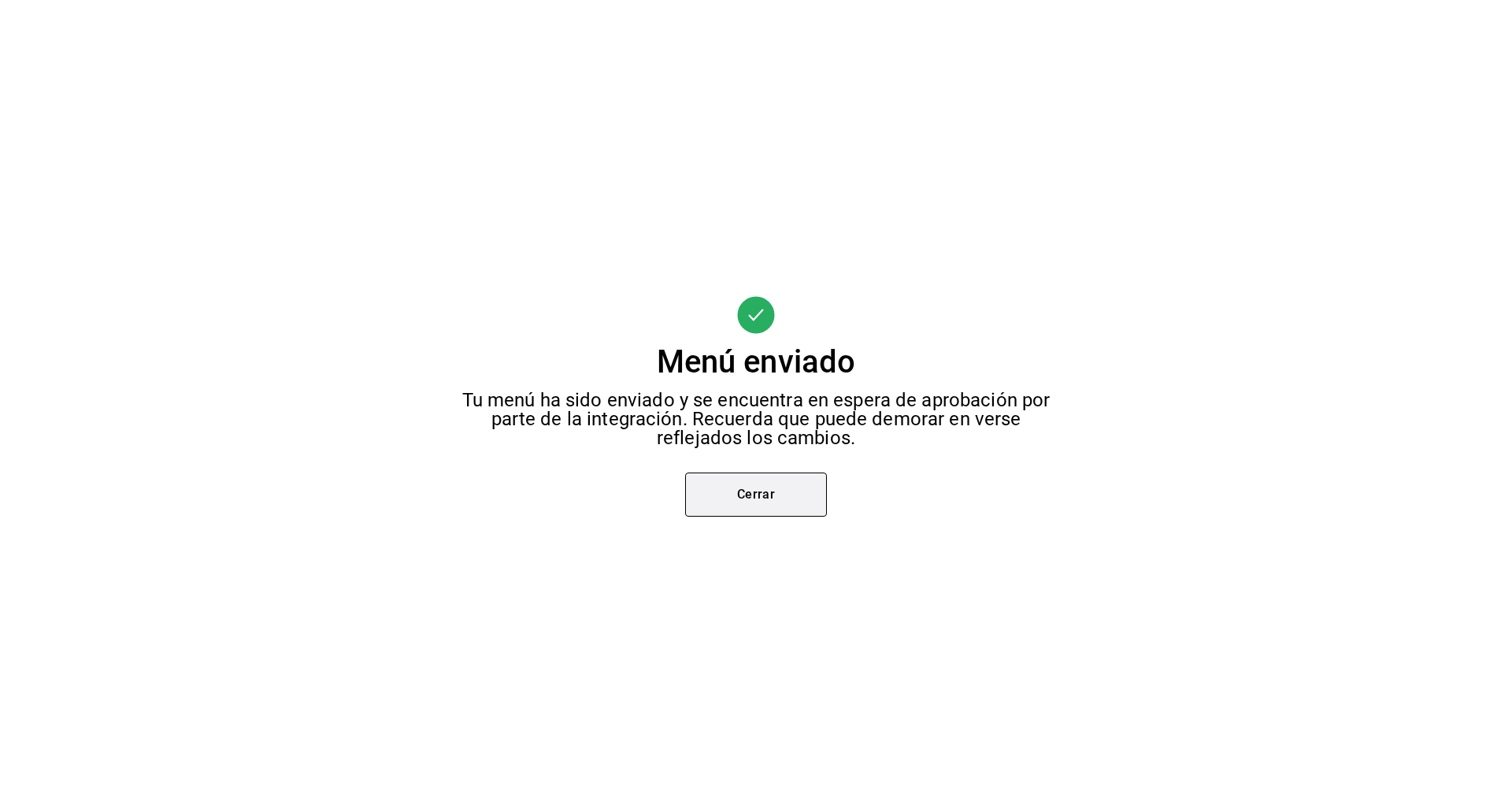
click at [728, 497] on button "Cerrar" at bounding box center [756, 494] width 141 height 44
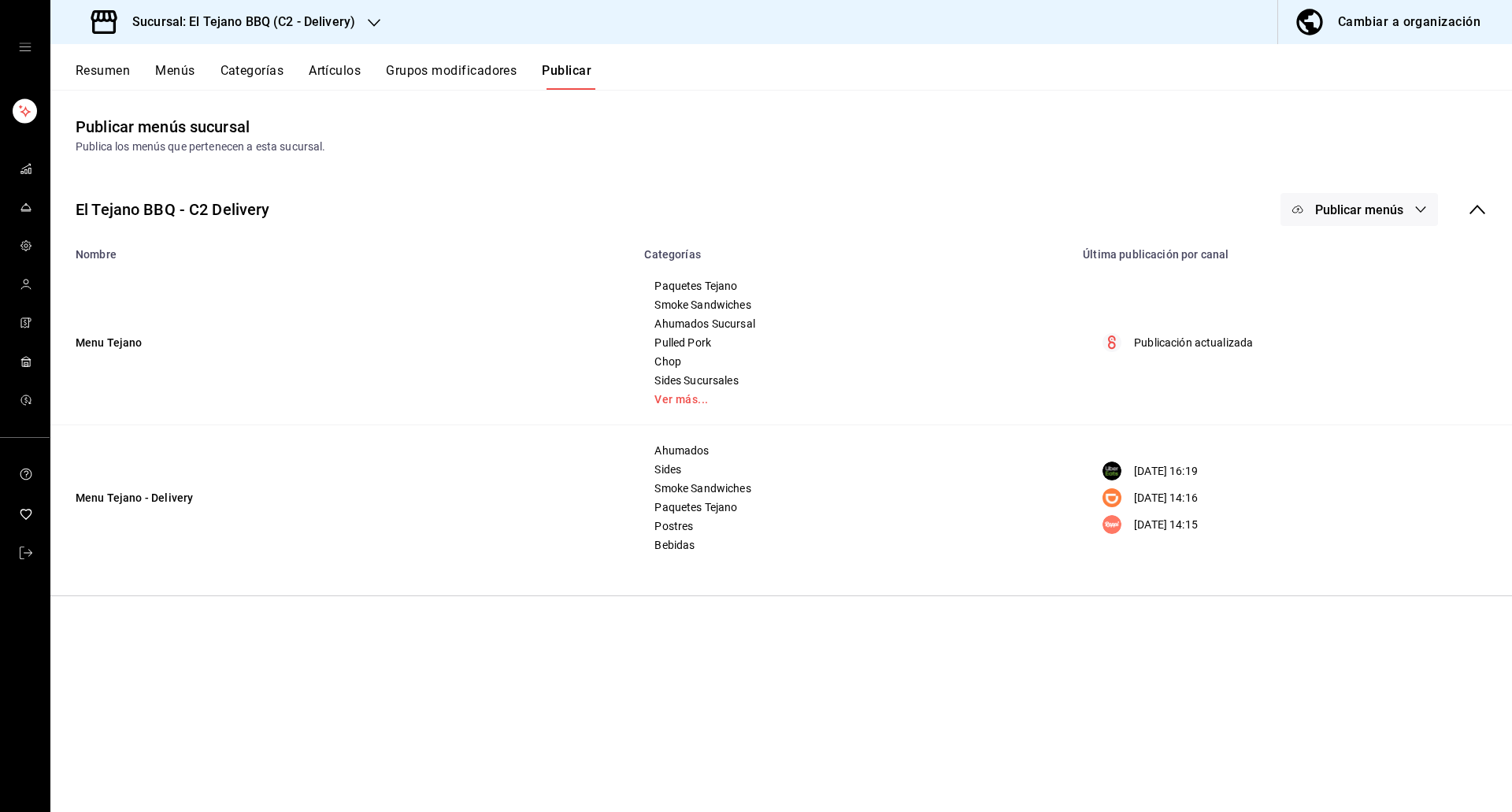
click at [1350, 217] on button "Publicar menús" at bounding box center [1359, 209] width 158 height 33
click at [1340, 309] on div at bounding box center [1322, 305] width 44 height 25
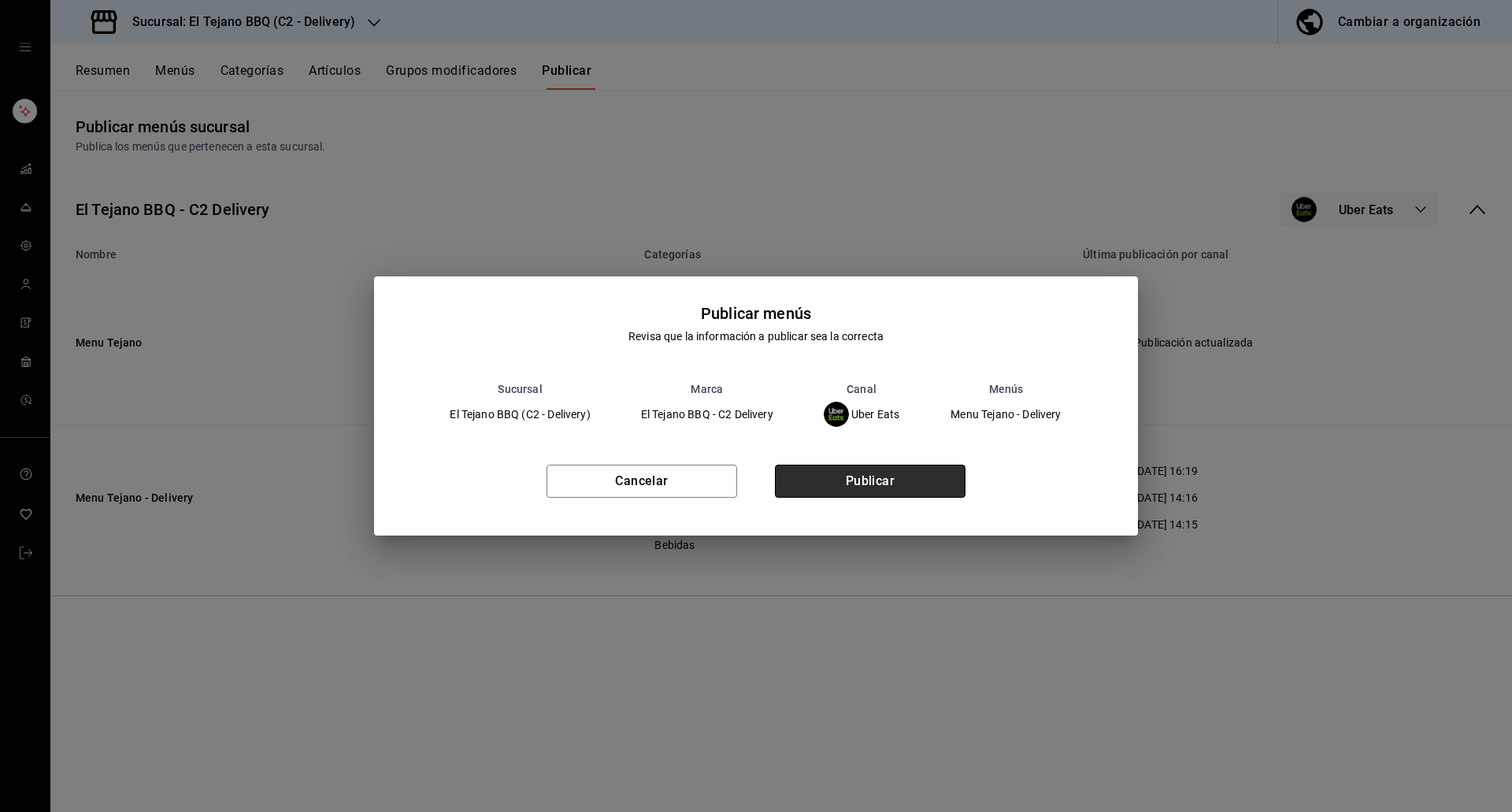
click at [903, 471] on button "Publicar" at bounding box center [870, 481] width 191 height 33
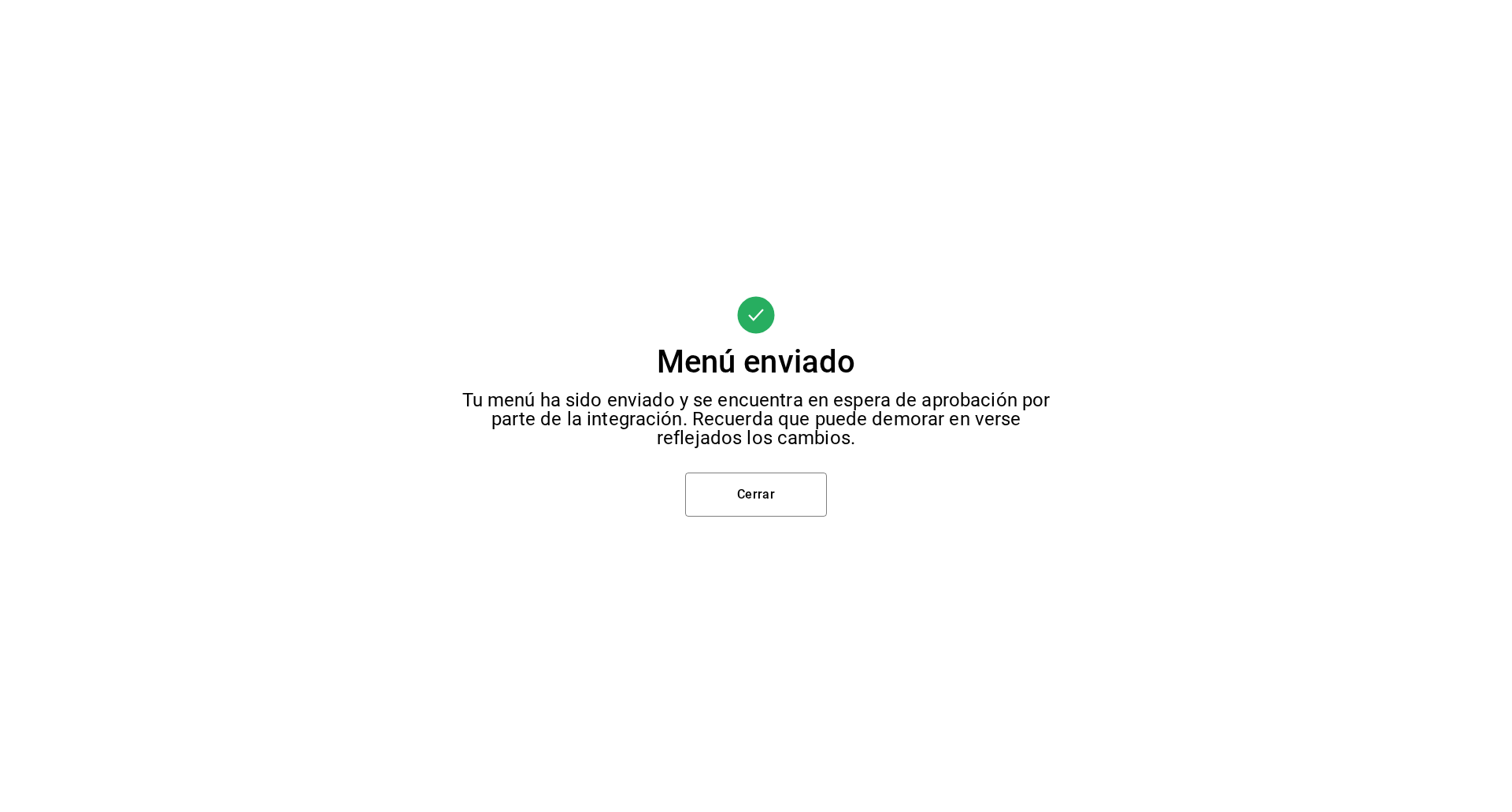
click at [734, 452] on div "Menú enviado Tu menú ha sido enviado y se encuentra en espera de aprobación por…" at bounding box center [756, 406] width 1512 height 812
click at [699, 489] on button "Cerrar" at bounding box center [756, 494] width 141 height 44
